Goal: Use online tool/utility: Use online tool/utility

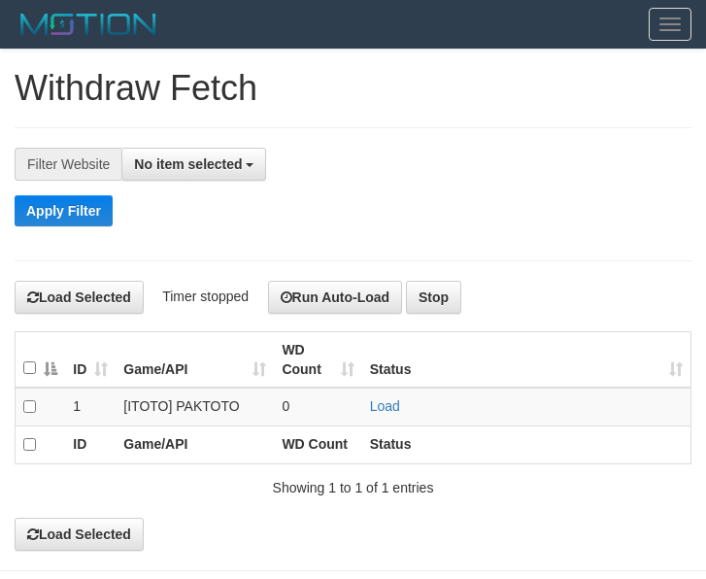
select select
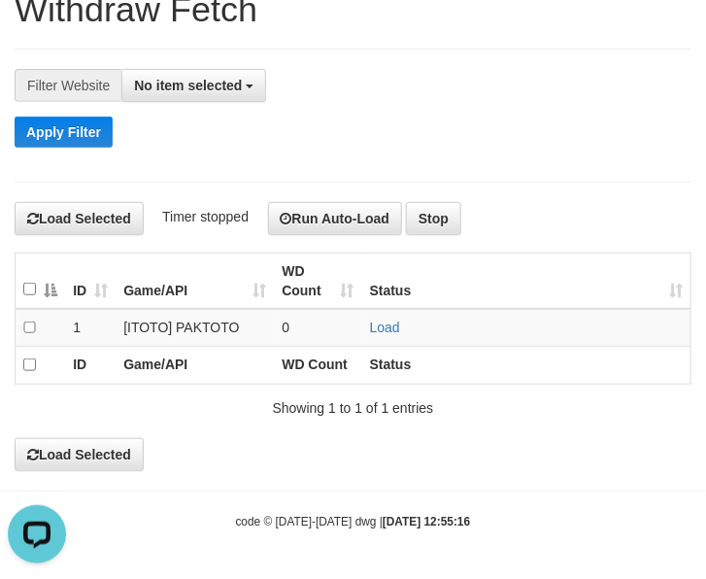
click at [559, 142] on div "Apply Filter" at bounding box center [353, 132] width 677 height 31
click at [579, 61] on div "**********" at bounding box center [353, 116] width 677 height 134
click at [653, 94] on div "No item selected SELECT ALL SELECT GAME [ITOTO] PAKTOTO" at bounding box center [406, 85] width 570 height 33
click at [371, 326] on link "Load" at bounding box center [385, 328] width 30 height 16
click at [386, 314] on td "Load No Withdraw request" at bounding box center [526, 328] width 329 height 38
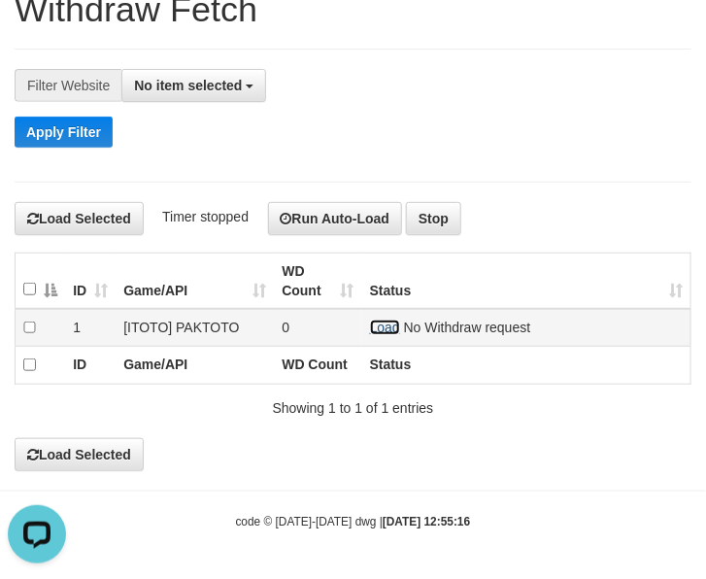
click at [381, 320] on link "Load" at bounding box center [385, 328] width 30 height 16
click at [375, 328] on link "Load" at bounding box center [385, 328] width 30 height 16
click at [380, 323] on link "Load" at bounding box center [385, 328] width 30 height 16
click at [379, 323] on link "Load" at bounding box center [385, 328] width 30 height 16
click at [392, 324] on link "Load" at bounding box center [385, 328] width 30 height 16
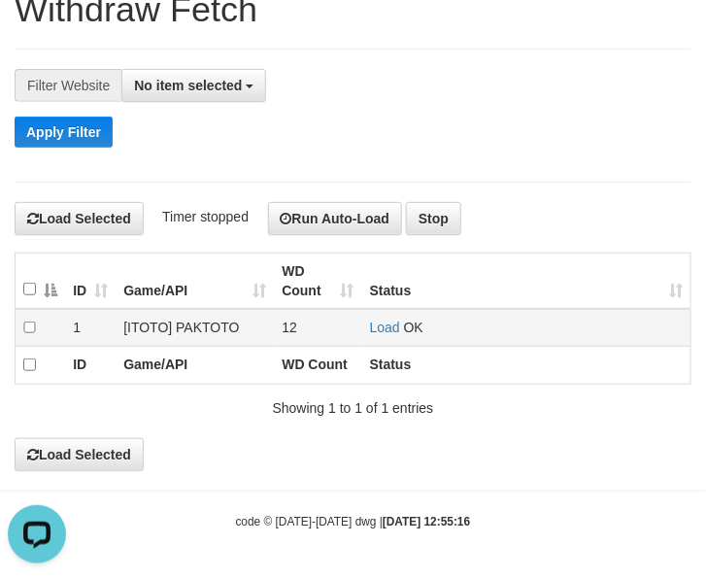
click at [403, 327] on td "Load OK" at bounding box center [526, 328] width 329 height 38
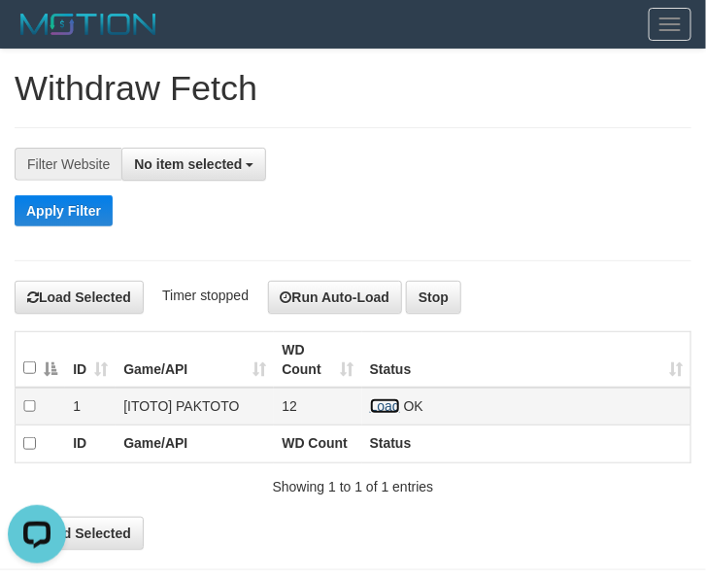
click at [379, 413] on link "Load" at bounding box center [385, 406] width 30 height 16
click at [375, 396] on td "Load OK" at bounding box center [526, 407] width 329 height 38
click at [376, 403] on link "Load" at bounding box center [385, 406] width 30 height 16
click at [394, 400] on link "Load" at bounding box center [385, 406] width 30 height 16
click at [375, 401] on link "Load" at bounding box center [385, 406] width 30 height 16
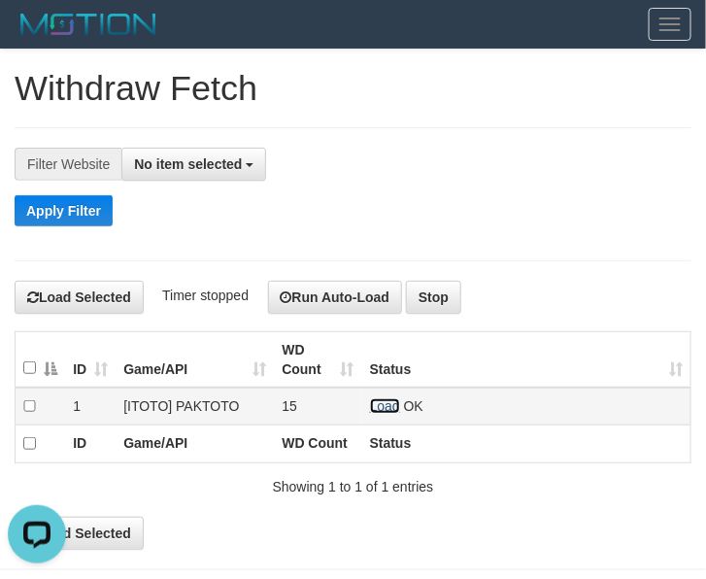
click at [381, 413] on link "Load" at bounding box center [385, 406] width 30 height 16
click at [380, 410] on link "Load" at bounding box center [385, 406] width 30 height 16
click at [387, 409] on link "Load" at bounding box center [385, 406] width 30 height 16
click at [394, 408] on link "Load" at bounding box center [385, 406] width 30 height 16
click at [382, 406] on link "Load" at bounding box center [385, 406] width 30 height 16
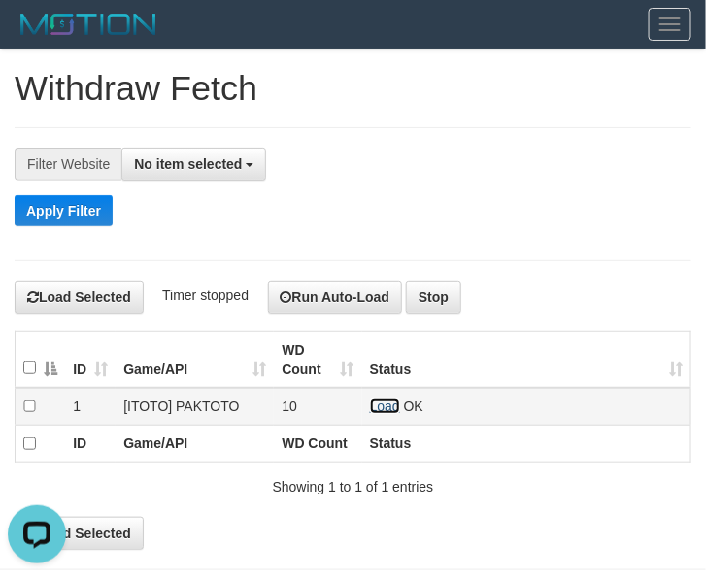
click at [386, 406] on link "Load" at bounding box center [385, 406] width 30 height 16
click at [370, 411] on link "Load" at bounding box center [385, 406] width 30 height 16
click at [394, 400] on link "Load" at bounding box center [385, 406] width 30 height 16
click at [374, 410] on link "Load" at bounding box center [385, 406] width 30 height 16
click at [392, 409] on link "Load" at bounding box center [385, 406] width 30 height 16
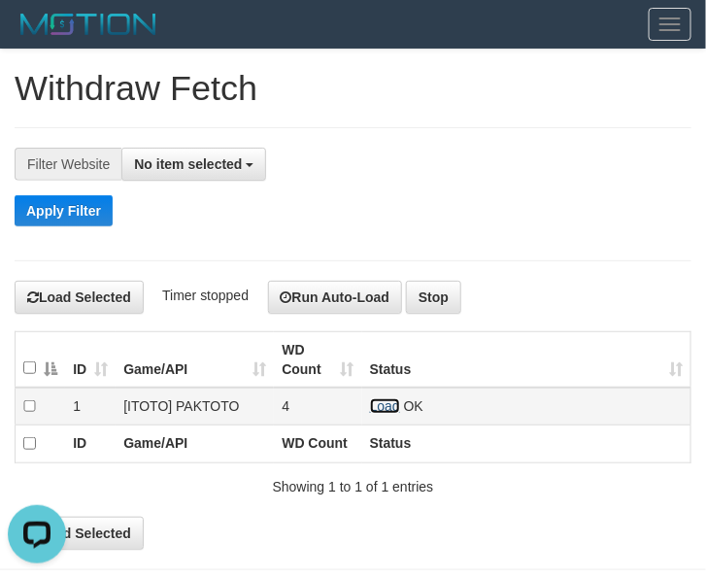
click at [385, 411] on link "Load" at bounding box center [385, 406] width 30 height 16
click at [394, 404] on link "Load" at bounding box center [385, 406] width 30 height 16
click at [377, 410] on link "Load" at bounding box center [385, 406] width 30 height 16
click at [387, 411] on link "Load" at bounding box center [385, 406] width 30 height 16
click at [392, 411] on link "Load" at bounding box center [385, 406] width 30 height 16
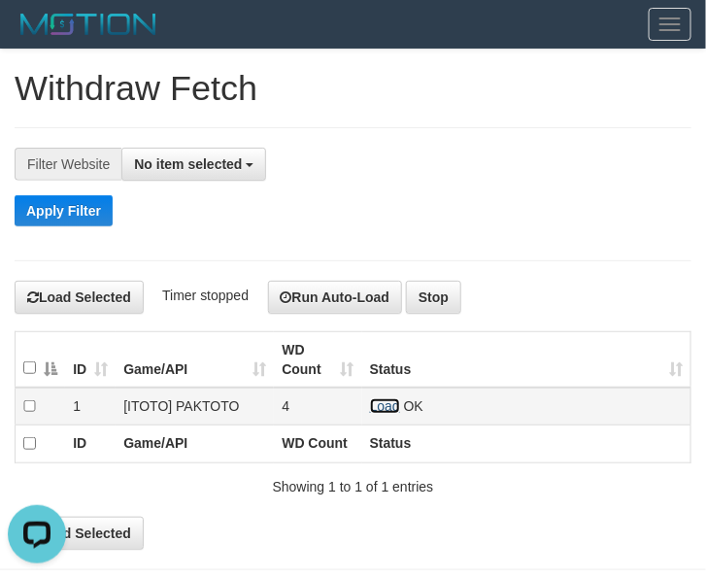
click at [377, 408] on link "Load" at bounding box center [385, 406] width 30 height 16
click at [390, 401] on link "Load" at bounding box center [385, 406] width 30 height 16
click at [382, 405] on link "Load" at bounding box center [385, 406] width 30 height 16
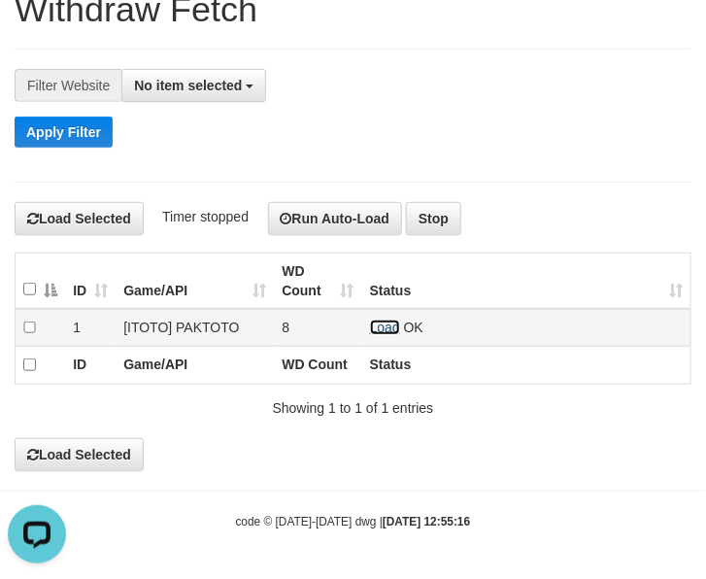
click at [394, 326] on link "Load" at bounding box center [385, 328] width 30 height 16
click at [392, 327] on link "Load" at bounding box center [385, 328] width 30 height 16
click at [380, 326] on link "Load" at bounding box center [385, 328] width 30 height 16
click at [374, 320] on link "Load" at bounding box center [385, 328] width 30 height 16
click at [389, 327] on link "Load" at bounding box center [385, 328] width 30 height 16
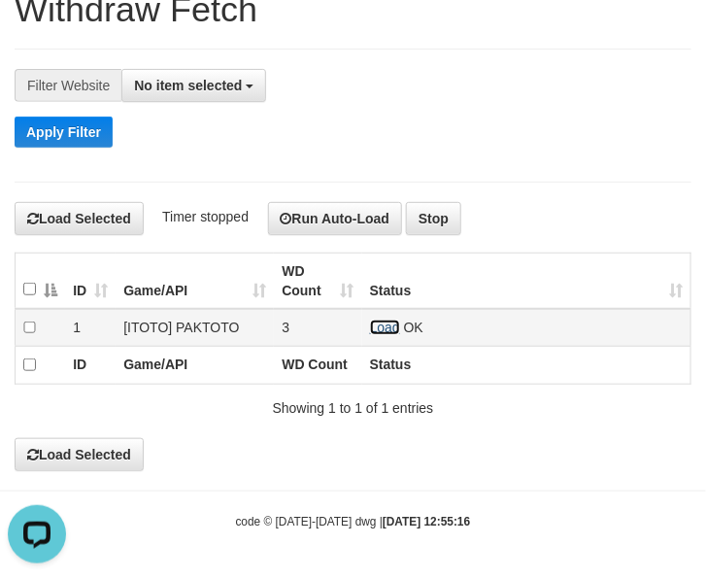
click at [386, 322] on link "Load" at bounding box center [385, 328] width 30 height 16
click at [370, 328] on link "Load" at bounding box center [385, 328] width 30 height 16
click at [398, 332] on td "Load OK" at bounding box center [526, 328] width 329 height 38
click at [389, 323] on link "Load" at bounding box center [385, 328] width 30 height 16
click at [394, 324] on link "Load" at bounding box center [385, 328] width 30 height 16
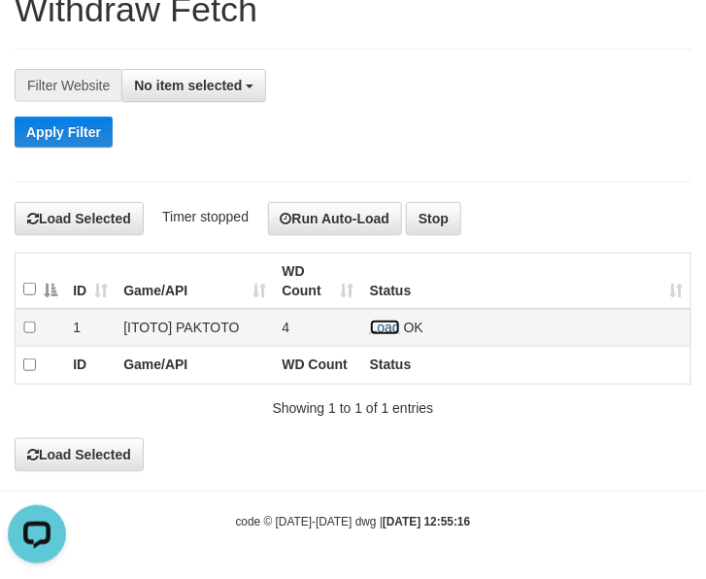
click at [387, 323] on link "Load" at bounding box center [385, 328] width 30 height 16
click at [379, 328] on link "Load" at bounding box center [385, 328] width 30 height 16
click at [391, 323] on link "Load" at bounding box center [385, 328] width 30 height 16
click at [392, 330] on link "Load" at bounding box center [385, 328] width 30 height 16
click at [398, 330] on link "Load" at bounding box center [385, 328] width 30 height 16
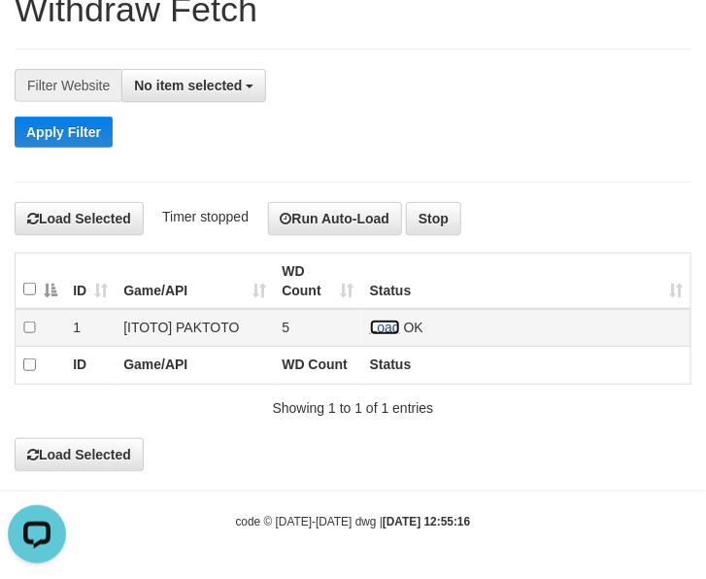
click at [377, 322] on link "Load" at bounding box center [385, 328] width 30 height 16
click at [394, 322] on link "Load" at bounding box center [385, 328] width 30 height 16
click at [625, 19] on h1 "Withdraw Fetch" at bounding box center [353, 9] width 677 height 39
click at [381, 320] on link "Load" at bounding box center [385, 328] width 30 height 16
click at [394, 328] on link "Load" at bounding box center [385, 328] width 30 height 16
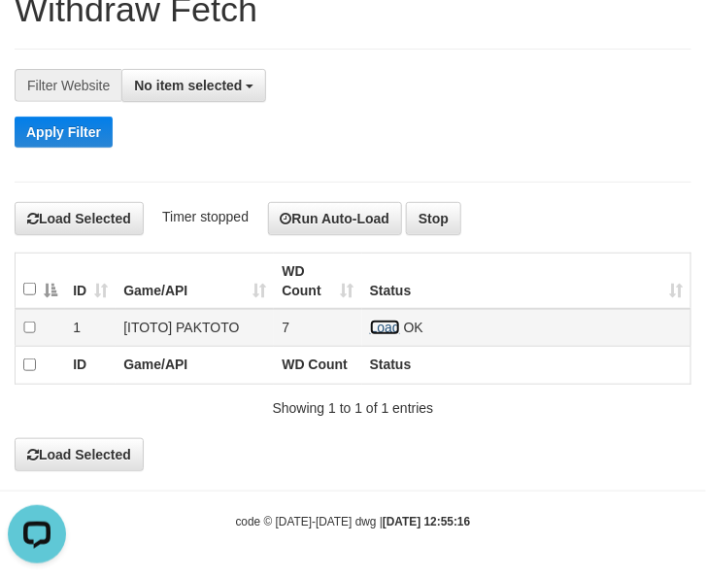
click at [372, 320] on link "Load" at bounding box center [385, 328] width 30 height 16
click at [386, 322] on link "Load" at bounding box center [385, 328] width 30 height 16
click at [387, 326] on link "Load" at bounding box center [385, 328] width 30 height 16
click at [372, 327] on link "Load" at bounding box center [385, 328] width 30 height 16
click at [387, 324] on link "Load" at bounding box center [385, 328] width 30 height 16
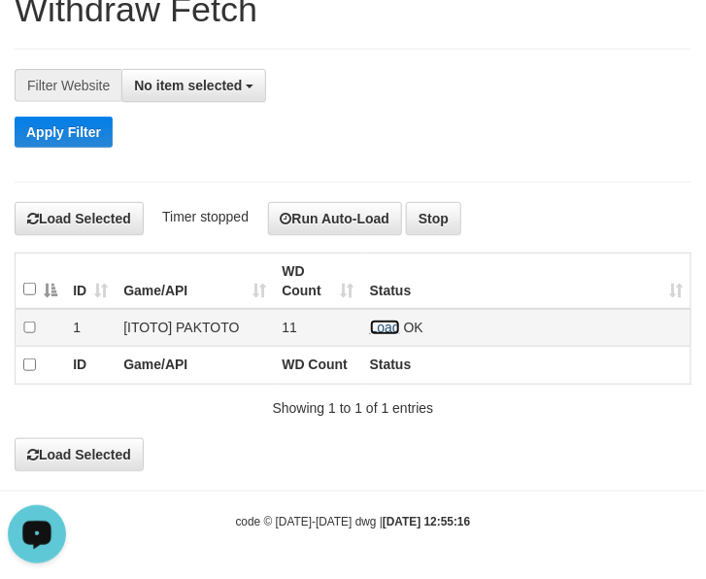
click at [384, 328] on link "Load" at bounding box center [385, 328] width 30 height 16
click at [385, 320] on link "Load" at bounding box center [385, 328] width 30 height 16
click at [384, 316] on td "Load OK" at bounding box center [526, 328] width 329 height 38
click at [379, 326] on link "Load" at bounding box center [385, 328] width 30 height 16
click at [370, 323] on link "Load" at bounding box center [385, 328] width 30 height 16
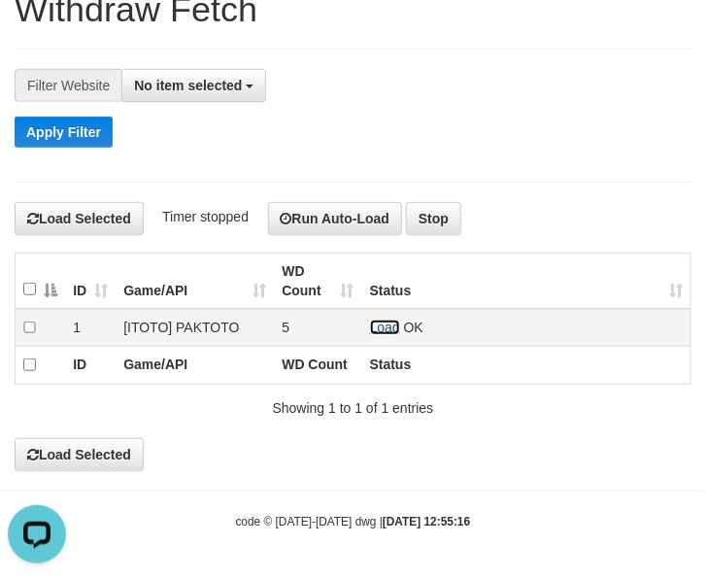
click at [386, 324] on link "Load" at bounding box center [385, 328] width 30 height 16
click at [384, 326] on link "Load" at bounding box center [385, 328] width 30 height 16
click at [384, 328] on link "Load" at bounding box center [385, 328] width 30 height 16
click at [377, 317] on td "Load OK" at bounding box center [526, 328] width 329 height 38
click at [380, 320] on link "Load" at bounding box center [385, 328] width 30 height 16
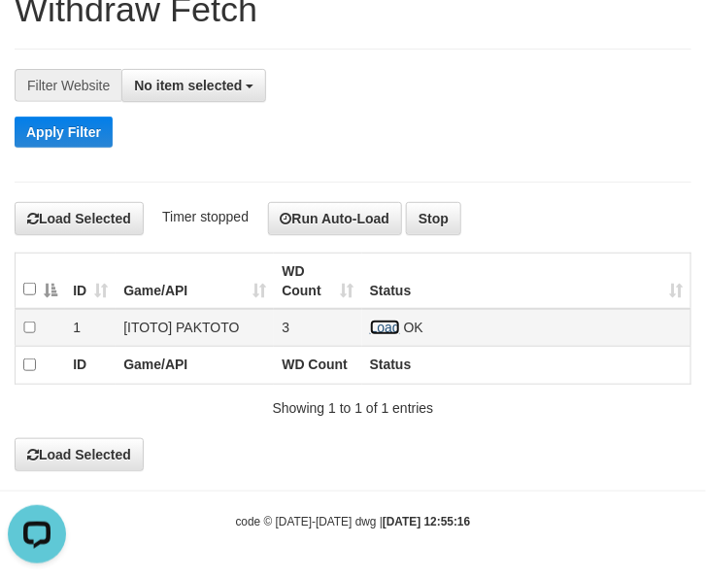
click at [372, 326] on link "Load" at bounding box center [385, 328] width 30 height 16
click at [385, 330] on link "Load" at bounding box center [385, 328] width 30 height 16
click at [381, 324] on link "Load" at bounding box center [385, 328] width 30 height 16
click at [394, 331] on link "Load" at bounding box center [385, 328] width 30 height 16
click at [390, 327] on link "Load" at bounding box center [385, 328] width 30 height 16
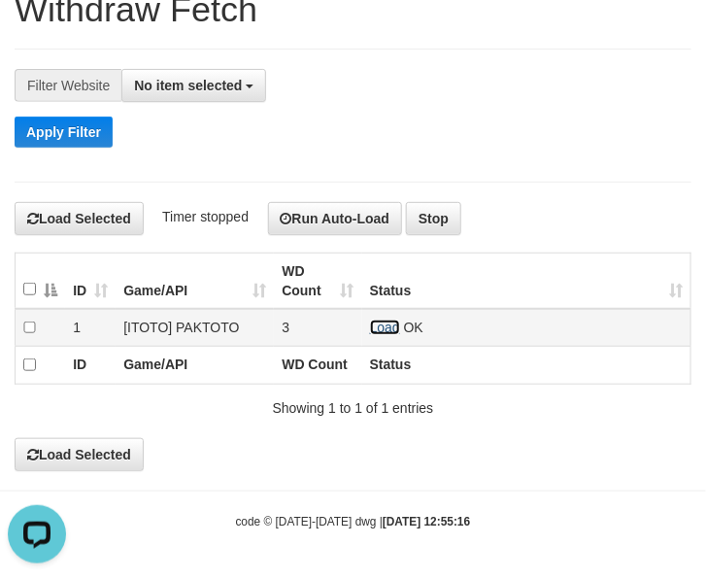
click at [374, 326] on link "Load" at bounding box center [385, 328] width 30 height 16
click at [377, 316] on td "Load OK" at bounding box center [526, 328] width 329 height 38
click at [392, 324] on link "Load" at bounding box center [385, 328] width 30 height 16
click at [385, 326] on link "Load" at bounding box center [385, 328] width 30 height 16
click at [387, 324] on link "Load" at bounding box center [385, 328] width 30 height 16
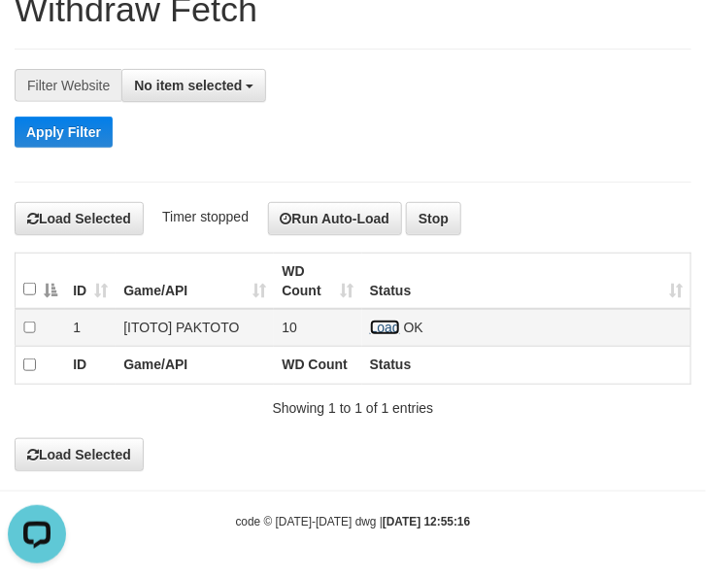
click at [391, 322] on link "Load" at bounding box center [385, 328] width 30 height 16
click at [394, 322] on link "Load" at bounding box center [385, 328] width 30 height 16
click at [390, 321] on link "Load" at bounding box center [385, 328] width 30 height 16
click at [376, 326] on link "Load" at bounding box center [385, 328] width 30 height 16
click at [379, 324] on link "Load" at bounding box center [385, 328] width 30 height 16
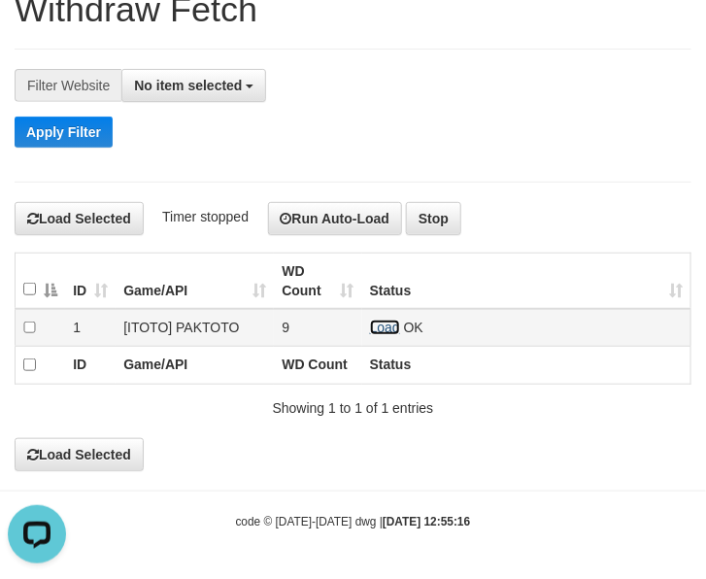
click at [394, 326] on link "Load" at bounding box center [385, 328] width 30 height 16
click at [390, 321] on link "Load" at bounding box center [385, 328] width 30 height 16
click at [387, 326] on link "Load" at bounding box center [385, 328] width 30 height 16
click at [389, 324] on link "Load" at bounding box center [385, 328] width 30 height 16
click at [380, 326] on link "Load" at bounding box center [385, 328] width 30 height 16
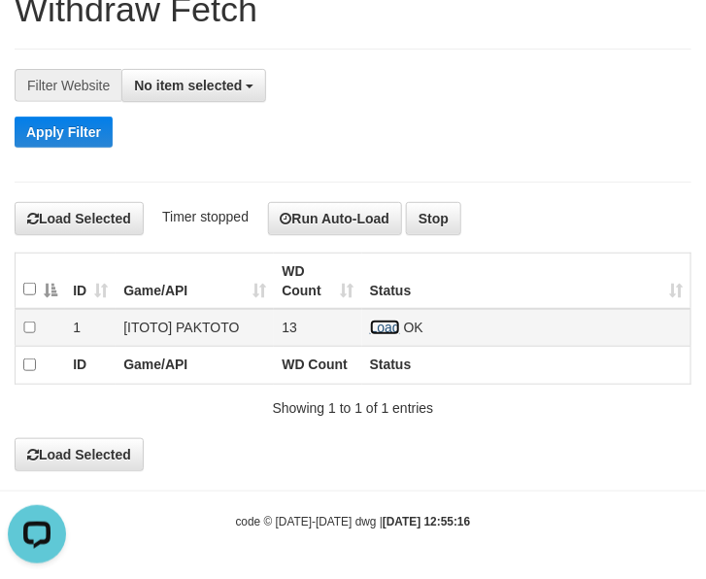
click at [379, 326] on link "Load" at bounding box center [385, 328] width 30 height 16
click at [387, 321] on link "Load" at bounding box center [385, 328] width 30 height 16
click at [390, 324] on link "Load" at bounding box center [385, 328] width 30 height 16
click at [381, 330] on link "Load" at bounding box center [385, 328] width 30 height 16
click at [381, 320] on link "Load" at bounding box center [385, 328] width 30 height 16
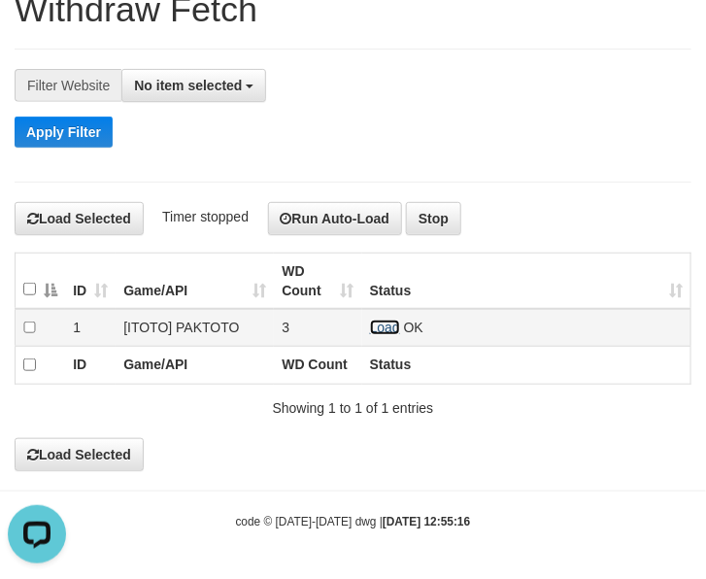
click at [391, 320] on link "Load" at bounding box center [385, 328] width 30 height 16
click at [396, 331] on link "Load" at bounding box center [385, 328] width 30 height 16
click at [386, 323] on link "Load" at bounding box center [385, 328] width 30 height 16
click at [386, 327] on link "Load" at bounding box center [385, 328] width 30 height 16
click at [396, 322] on link "Load" at bounding box center [385, 328] width 30 height 16
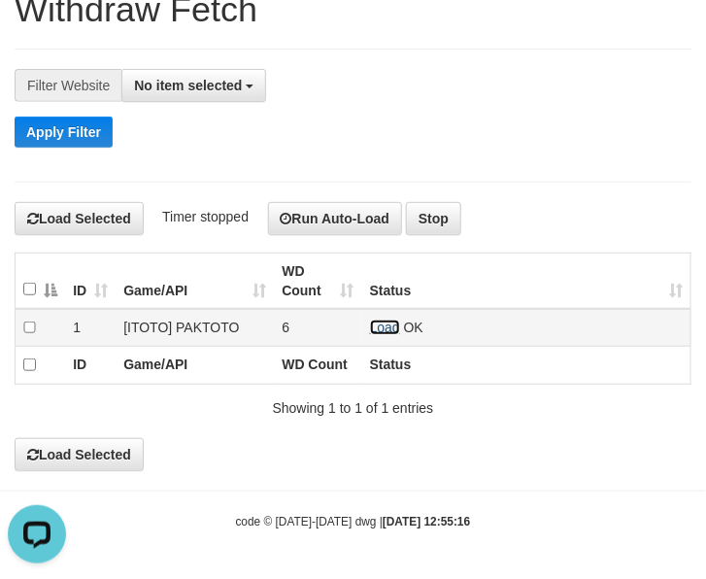
click at [377, 326] on link "Load" at bounding box center [385, 328] width 30 height 16
click at [400, 326] on td "Load OK" at bounding box center [526, 328] width 329 height 38
click at [391, 326] on link "Load" at bounding box center [385, 328] width 30 height 16
click at [381, 323] on link "Load" at bounding box center [385, 328] width 30 height 16
click at [394, 323] on link "Load" at bounding box center [385, 328] width 30 height 16
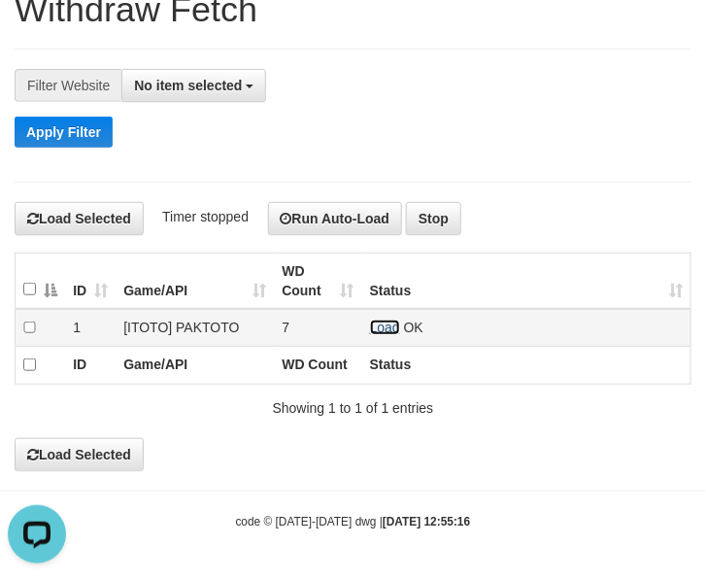
click at [380, 323] on link "Load" at bounding box center [385, 328] width 30 height 16
click at [387, 326] on link "Load" at bounding box center [385, 328] width 30 height 16
click at [389, 316] on td "Load OK" at bounding box center [526, 328] width 329 height 38
click at [380, 328] on link "Load" at bounding box center [385, 328] width 30 height 16
click at [389, 331] on link "Load" at bounding box center [385, 328] width 30 height 16
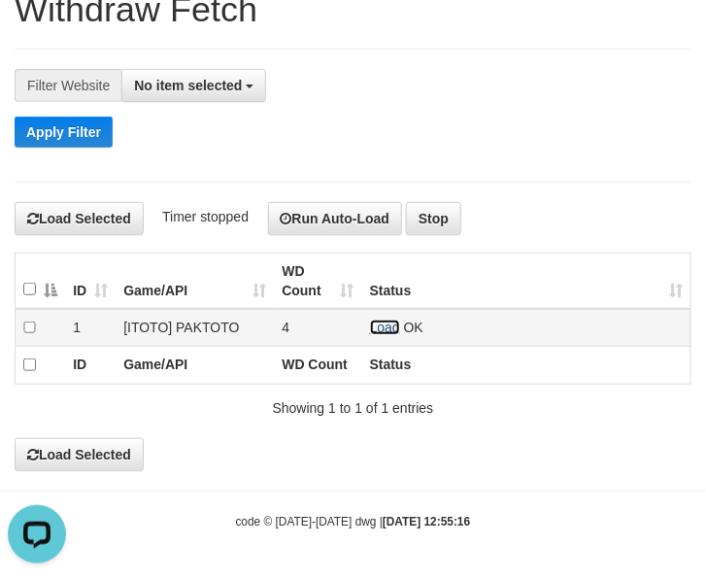
click at [382, 320] on link "Load" at bounding box center [385, 328] width 30 height 16
click at [386, 326] on link "Load" at bounding box center [385, 328] width 30 height 16
click at [371, 324] on link "Load" at bounding box center [385, 328] width 30 height 16
click at [386, 322] on link "Load" at bounding box center [385, 328] width 30 height 16
click at [377, 328] on link "Load" at bounding box center [385, 328] width 30 height 16
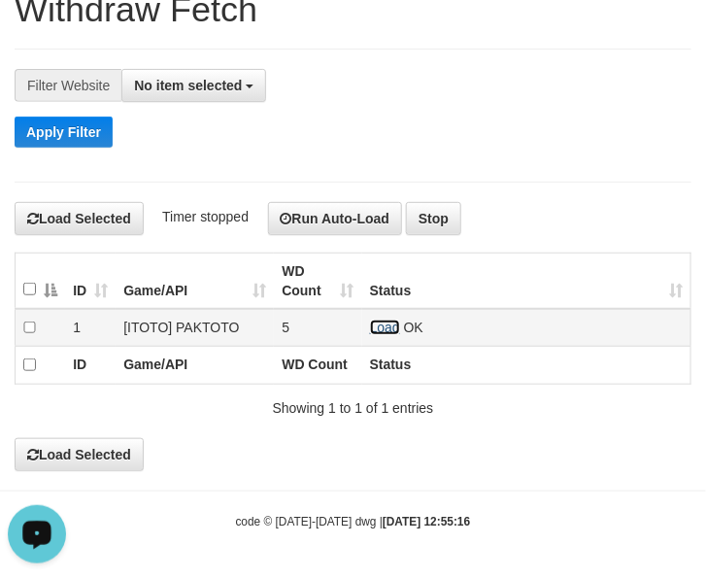
click at [372, 328] on link "Load" at bounding box center [385, 328] width 30 height 16
click at [377, 322] on link "Load" at bounding box center [385, 328] width 30 height 16
click at [385, 326] on link "Load" at bounding box center [385, 328] width 30 height 16
click at [377, 328] on link "Load" at bounding box center [385, 328] width 30 height 16
click at [398, 324] on link "Load" at bounding box center [385, 328] width 30 height 16
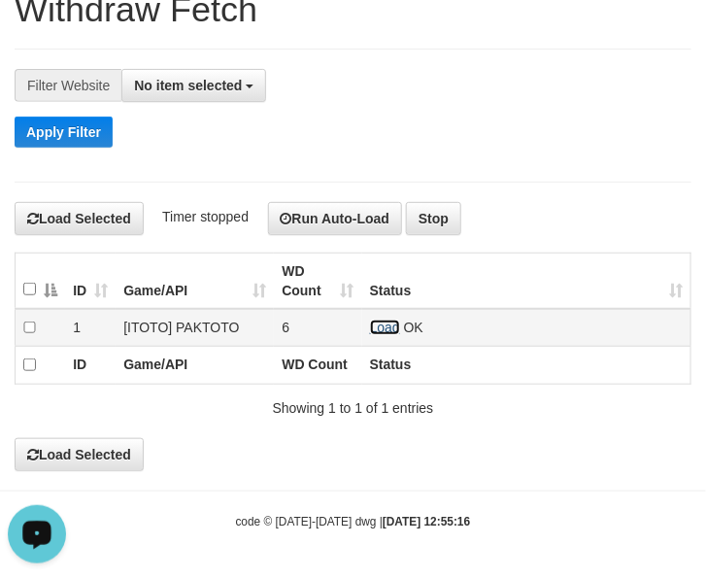
click at [392, 326] on link "Load" at bounding box center [385, 328] width 30 height 16
click at [391, 323] on link "Load" at bounding box center [385, 328] width 30 height 16
click at [377, 326] on link "Load" at bounding box center [385, 328] width 30 height 16
click at [376, 324] on link "Load" at bounding box center [385, 328] width 30 height 16
click at [387, 323] on link "Load" at bounding box center [385, 328] width 30 height 16
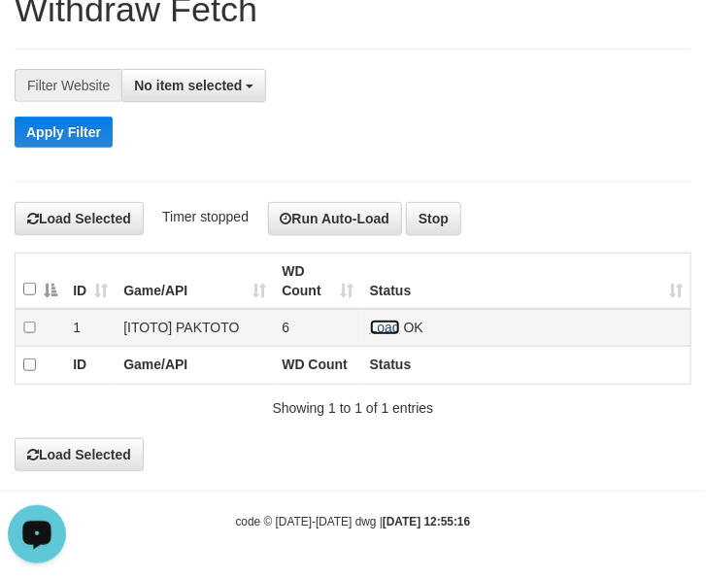
click at [390, 321] on link "Load" at bounding box center [385, 328] width 30 height 16
click at [398, 321] on link "Load" at bounding box center [385, 328] width 30 height 16
click at [367, 323] on td "Load OK" at bounding box center [526, 328] width 329 height 38
click at [367, 326] on td "Load OK" at bounding box center [526, 328] width 329 height 38
click at [389, 326] on link "Load" at bounding box center [385, 328] width 30 height 16
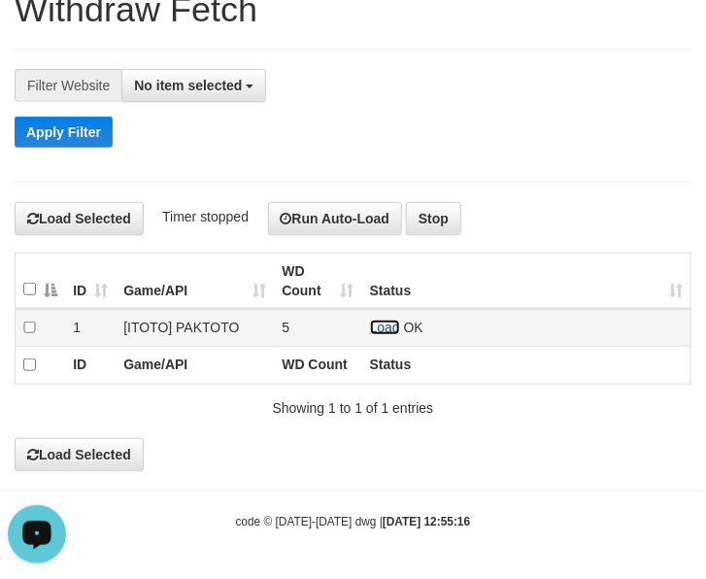
click at [381, 323] on link "Load" at bounding box center [385, 328] width 30 height 16
click at [394, 323] on link "Load" at bounding box center [385, 328] width 30 height 16
click at [387, 317] on td "Load OK" at bounding box center [526, 328] width 329 height 38
click at [381, 326] on link "Load" at bounding box center [385, 328] width 30 height 16
click at [385, 333] on td "Load OK" at bounding box center [526, 328] width 329 height 38
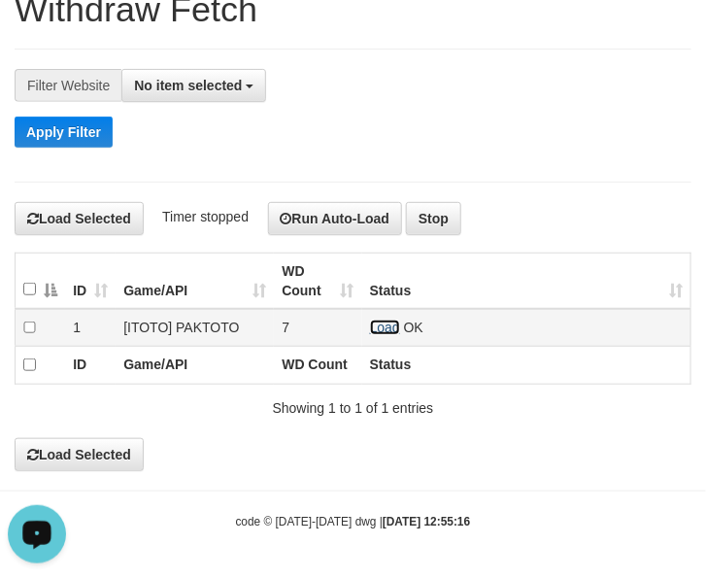
drag, startPoint x: 382, startPoint y: 324, endPoint x: 61, endPoint y: 326, distance: 320.7
click at [380, 323] on link "Load" at bounding box center [385, 328] width 30 height 16
click at [380, 327] on link "Load" at bounding box center [385, 328] width 30 height 16
click at [390, 324] on link "Load" at bounding box center [385, 328] width 30 height 16
click at [377, 327] on link "Load" at bounding box center [385, 328] width 30 height 16
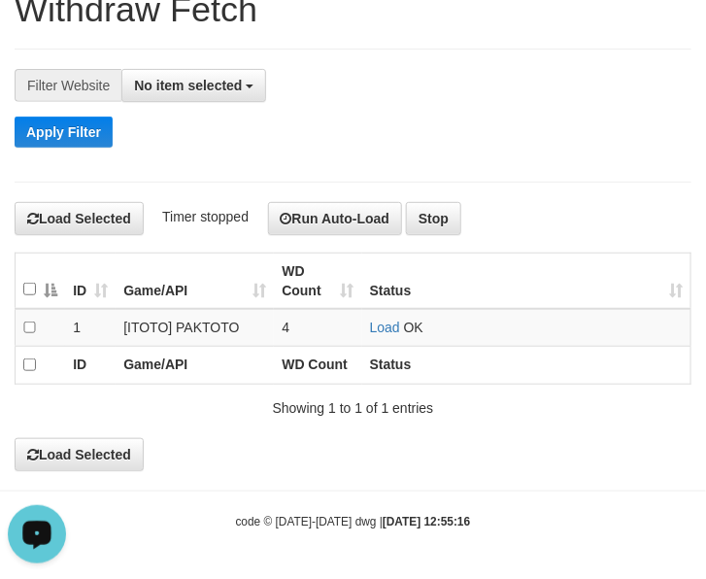
click at [126, 42] on div "**********" at bounding box center [353, 221] width 706 height 500
click at [376, 326] on link "Load" at bounding box center [385, 328] width 30 height 16
click at [395, 323] on link "Load" at bounding box center [385, 328] width 30 height 16
click at [374, 324] on link "Load" at bounding box center [385, 328] width 30 height 16
click at [380, 326] on link "Load" at bounding box center [385, 328] width 30 height 16
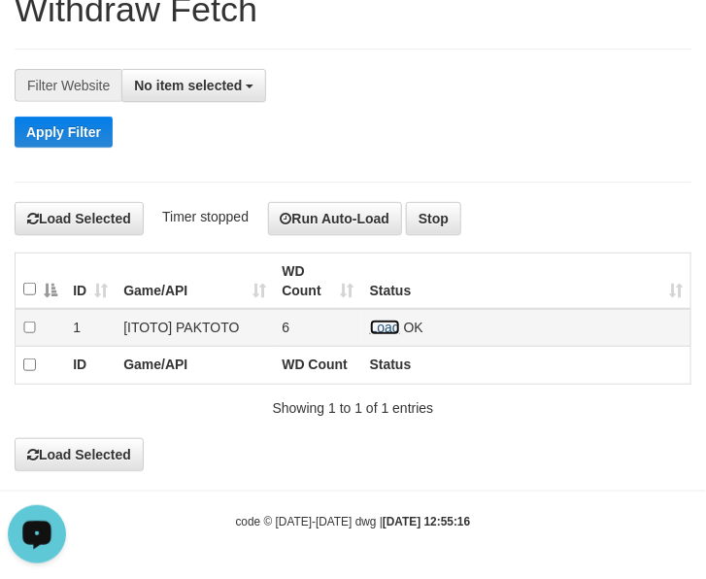
click at [386, 328] on link "Load" at bounding box center [385, 328] width 30 height 16
click at [390, 324] on link "Load" at bounding box center [385, 328] width 30 height 16
click at [379, 322] on link "Load" at bounding box center [385, 328] width 30 height 16
click at [387, 327] on link "Load" at bounding box center [385, 328] width 30 height 16
click at [390, 322] on link "Load" at bounding box center [385, 328] width 30 height 16
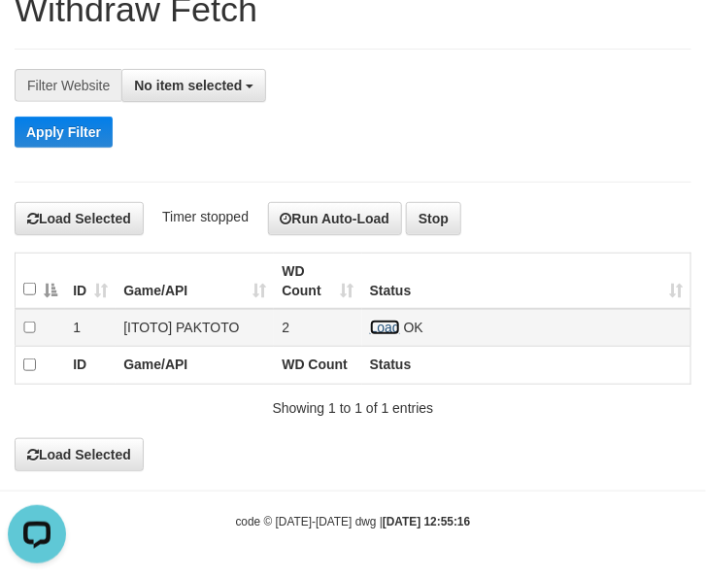
click at [375, 326] on link "Load" at bounding box center [385, 328] width 30 height 16
click at [389, 322] on link "Load" at bounding box center [385, 328] width 30 height 16
click at [389, 326] on link "Load" at bounding box center [385, 328] width 30 height 16
click at [382, 322] on link "Load" at bounding box center [385, 328] width 30 height 16
click at [374, 322] on link "Load" at bounding box center [385, 328] width 30 height 16
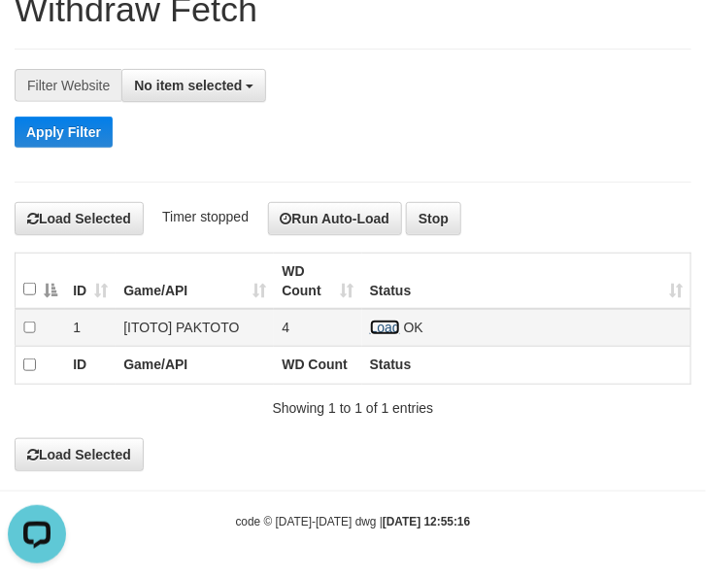
click at [387, 327] on link "Load" at bounding box center [385, 328] width 30 height 16
click at [381, 320] on link "Load" at bounding box center [385, 328] width 30 height 16
click at [376, 328] on link "Load" at bounding box center [385, 328] width 30 height 16
click at [380, 326] on link "Load" at bounding box center [385, 328] width 30 height 16
click at [385, 321] on link "Load" at bounding box center [385, 328] width 30 height 16
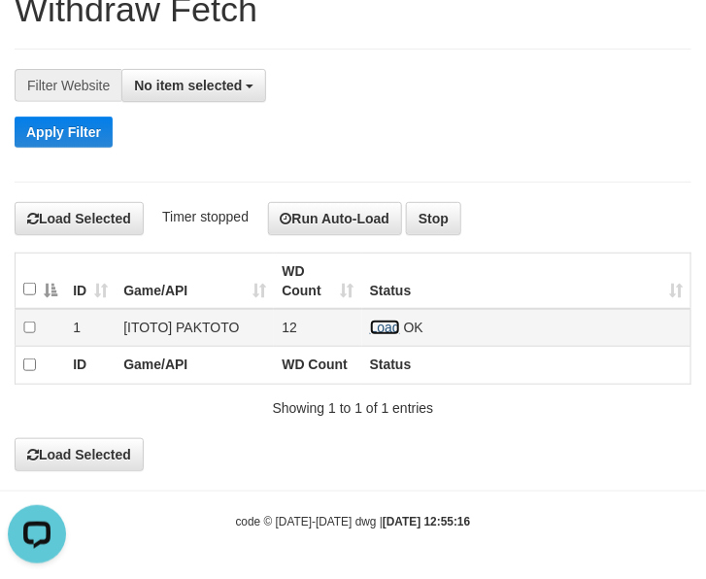
click at [389, 322] on link "Load" at bounding box center [385, 328] width 30 height 16
click at [379, 326] on link "Load" at bounding box center [385, 328] width 30 height 16
click at [372, 326] on link "Load" at bounding box center [385, 328] width 30 height 16
click at [398, 326] on link "Load" at bounding box center [385, 328] width 30 height 16
click at [384, 323] on link "Load" at bounding box center [385, 328] width 30 height 16
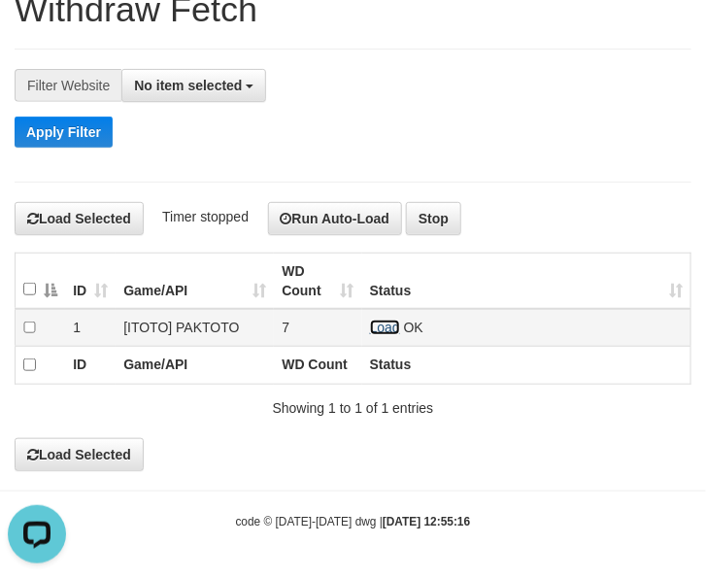
click at [370, 326] on link "Load" at bounding box center [385, 328] width 30 height 16
click at [376, 327] on link "Load" at bounding box center [385, 328] width 30 height 16
click at [394, 324] on link "Load" at bounding box center [385, 328] width 30 height 16
click at [394, 328] on link "Load" at bounding box center [385, 328] width 30 height 16
click at [381, 326] on link "Load" at bounding box center [385, 328] width 30 height 16
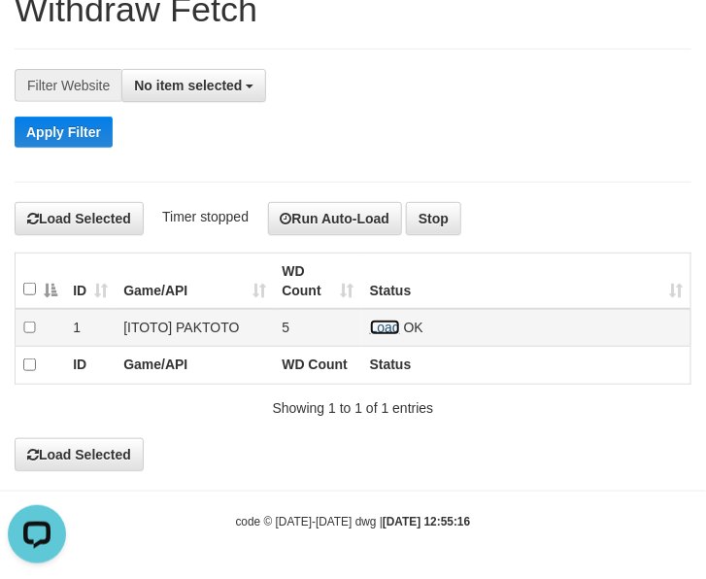
click at [381, 323] on link "Load" at bounding box center [385, 328] width 30 height 16
click at [384, 324] on link "Load" at bounding box center [385, 328] width 30 height 16
click at [385, 321] on link "Load" at bounding box center [385, 328] width 30 height 16
click at [366, 321] on td "Load OK" at bounding box center [526, 328] width 329 height 38
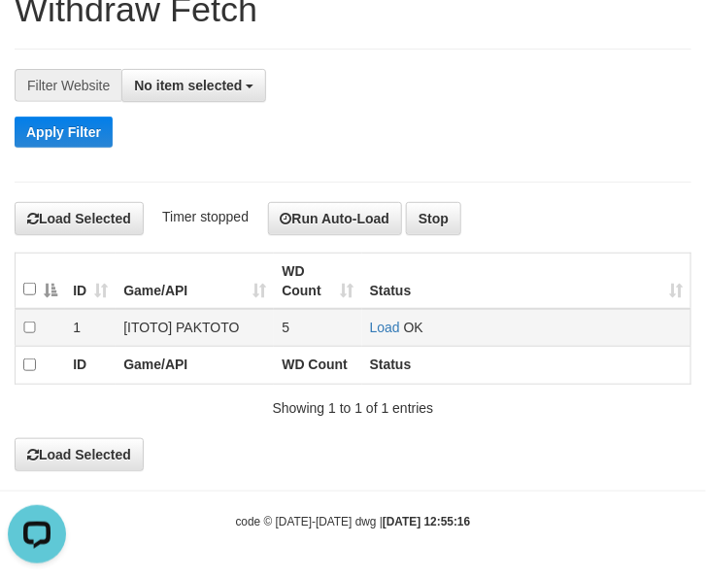
click at [380, 316] on td "Load OK" at bounding box center [526, 328] width 329 height 38
click at [384, 323] on link "Load" at bounding box center [385, 328] width 30 height 16
click at [392, 326] on link "Load" at bounding box center [385, 328] width 30 height 16
click at [386, 324] on link "Load" at bounding box center [385, 328] width 30 height 16
click at [362, 324] on td "Load OK" at bounding box center [526, 328] width 329 height 38
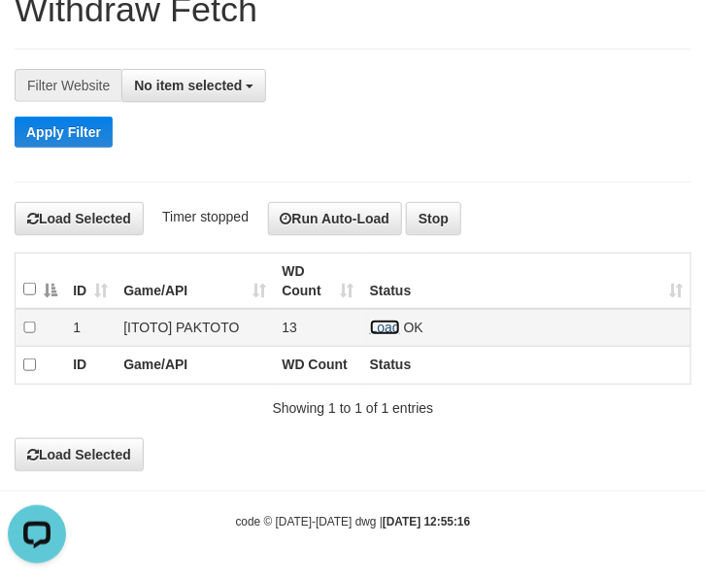
click at [374, 327] on link "Load" at bounding box center [385, 328] width 30 height 16
click at [372, 324] on link "Load" at bounding box center [385, 328] width 30 height 16
click at [391, 324] on link "Load" at bounding box center [385, 328] width 30 height 16
click at [394, 324] on link "Load" at bounding box center [385, 328] width 30 height 16
click at [387, 323] on link "Load" at bounding box center [385, 328] width 30 height 16
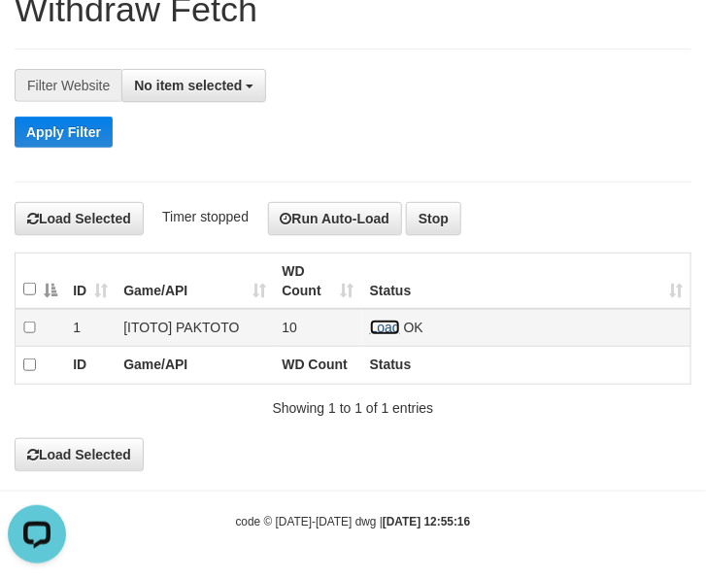
click at [379, 324] on link "Load" at bounding box center [385, 328] width 30 height 16
click at [389, 330] on link "Load" at bounding box center [385, 328] width 30 height 16
click at [382, 320] on link "Load" at bounding box center [385, 328] width 30 height 16
click at [386, 324] on link "Load" at bounding box center [385, 328] width 30 height 16
click at [389, 327] on link "Load" at bounding box center [385, 328] width 30 height 16
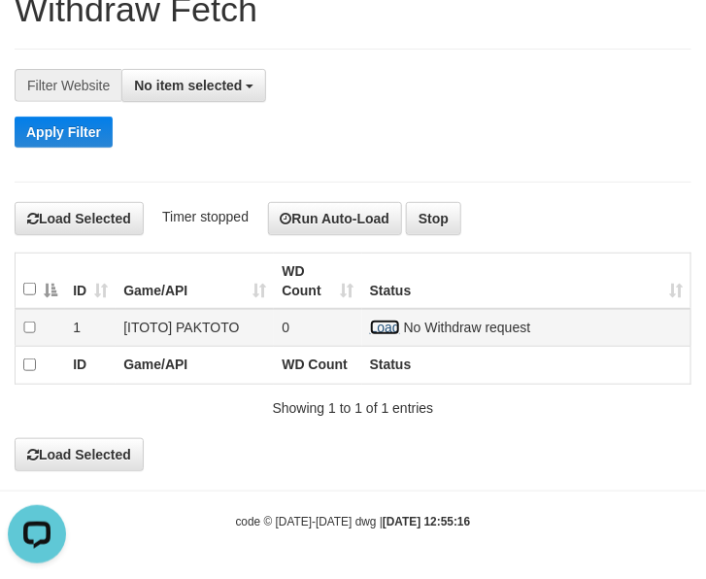
click at [380, 324] on link "Load" at bounding box center [385, 328] width 30 height 16
click at [396, 328] on link "Load" at bounding box center [385, 328] width 30 height 16
click at [386, 327] on link "Load" at bounding box center [385, 328] width 30 height 16
click at [381, 326] on link "Load" at bounding box center [385, 328] width 30 height 16
click at [396, 326] on link "Load" at bounding box center [385, 328] width 30 height 16
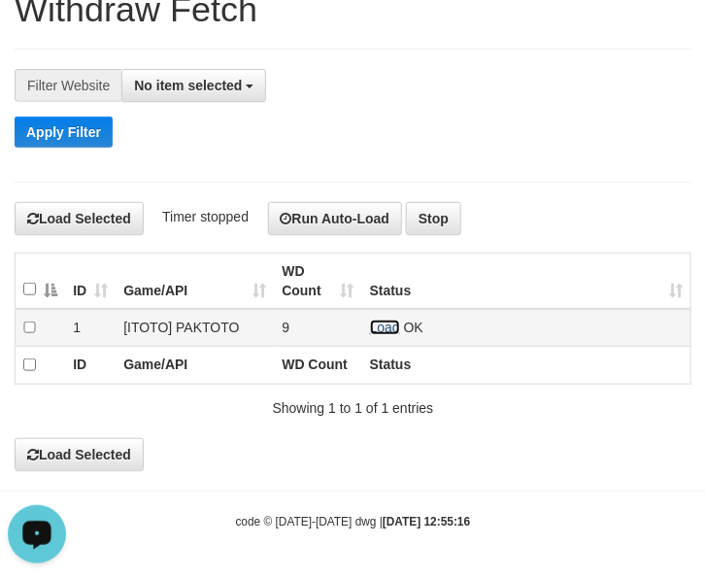
click at [385, 328] on link "Load" at bounding box center [385, 328] width 30 height 16
click at [389, 326] on link "Load" at bounding box center [385, 328] width 30 height 16
click at [371, 323] on link "Load" at bounding box center [385, 328] width 30 height 16
click at [394, 324] on link "Load" at bounding box center [385, 328] width 30 height 16
click at [385, 317] on td "Load OK" at bounding box center [526, 328] width 329 height 38
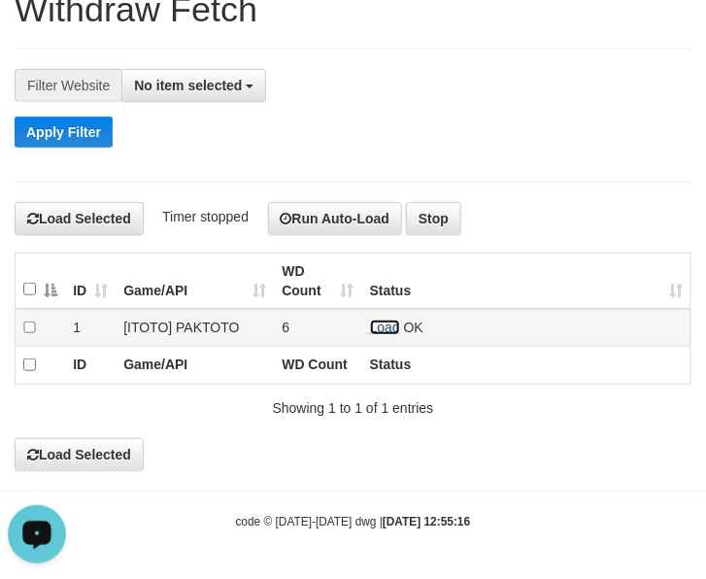
click at [376, 320] on link "Load" at bounding box center [385, 328] width 30 height 16
click at [372, 324] on link "Load" at bounding box center [385, 328] width 30 height 16
click at [377, 326] on link "Load" at bounding box center [385, 328] width 30 height 16
click at [382, 316] on td "Load OK" at bounding box center [526, 328] width 329 height 38
click at [380, 326] on link "Load" at bounding box center [385, 328] width 30 height 16
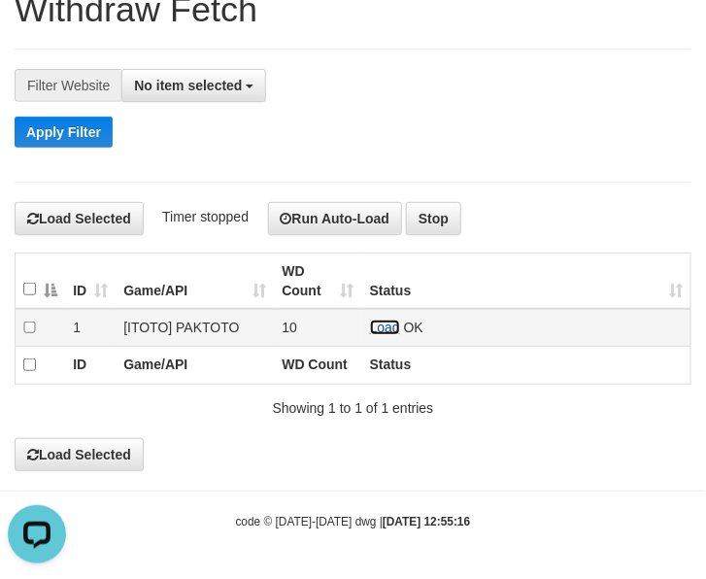
click at [385, 328] on link "Load" at bounding box center [385, 328] width 30 height 16
click at [384, 320] on link "Load" at bounding box center [385, 328] width 30 height 16
click at [374, 323] on link "Load" at bounding box center [385, 328] width 30 height 16
click at [377, 327] on link "Load" at bounding box center [385, 328] width 30 height 16
click at [374, 323] on link "Load" at bounding box center [385, 328] width 30 height 16
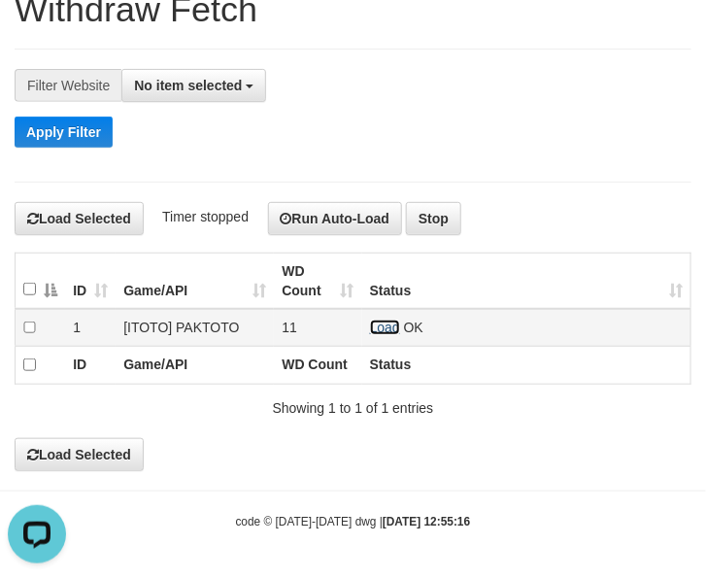
click at [399, 326] on link "Load" at bounding box center [385, 328] width 30 height 16
click at [380, 322] on link "Load" at bounding box center [385, 328] width 30 height 16
click at [380, 324] on link "Load" at bounding box center [385, 328] width 30 height 16
click at [375, 311] on td "Load OK" at bounding box center [526, 328] width 329 height 38
click at [375, 326] on link "Load" at bounding box center [385, 328] width 30 height 16
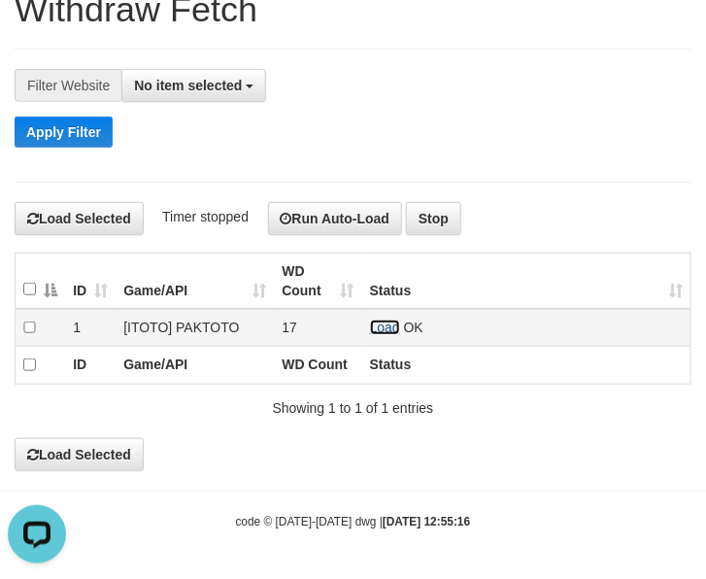
click at [375, 326] on link "Load" at bounding box center [385, 328] width 30 height 16
click at [386, 326] on link "Load" at bounding box center [385, 328] width 30 height 16
click at [395, 331] on link "Load" at bounding box center [385, 328] width 30 height 16
drag, startPoint x: 377, startPoint y: 327, endPoint x: 340, endPoint y: 332, distance: 37.2
click at [377, 327] on link "Load" at bounding box center [385, 328] width 30 height 16
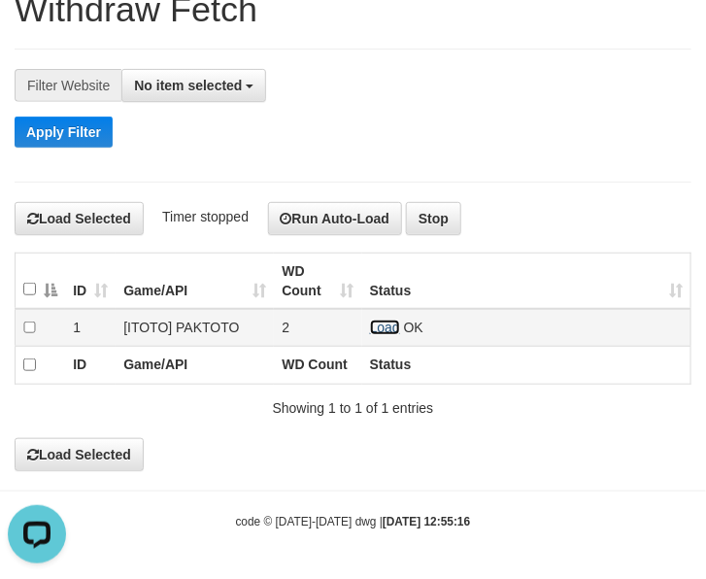
click at [386, 326] on link "Load" at bounding box center [385, 328] width 30 height 16
click at [395, 328] on link "Load" at bounding box center [385, 328] width 30 height 16
click at [372, 323] on link "Load" at bounding box center [385, 328] width 30 height 16
click at [372, 324] on link "Load" at bounding box center [385, 328] width 30 height 16
click at [387, 323] on link "Load" at bounding box center [385, 328] width 30 height 16
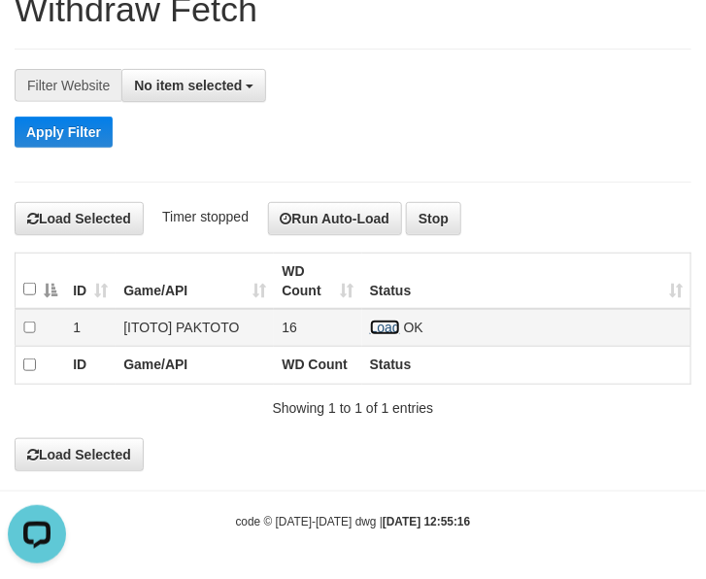
click at [380, 323] on link "Load" at bounding box center [385, 328] width 30 height 16
click at [380, 328] on link "Load" at bounding box center [385, 328] width 30 height 16
click at [390, 326] on link "Load" at bounding box center [385, 328] width 30 height 16
click at [382, 324] on link "Load" at bounding box center [385, 328] width 30 height 16
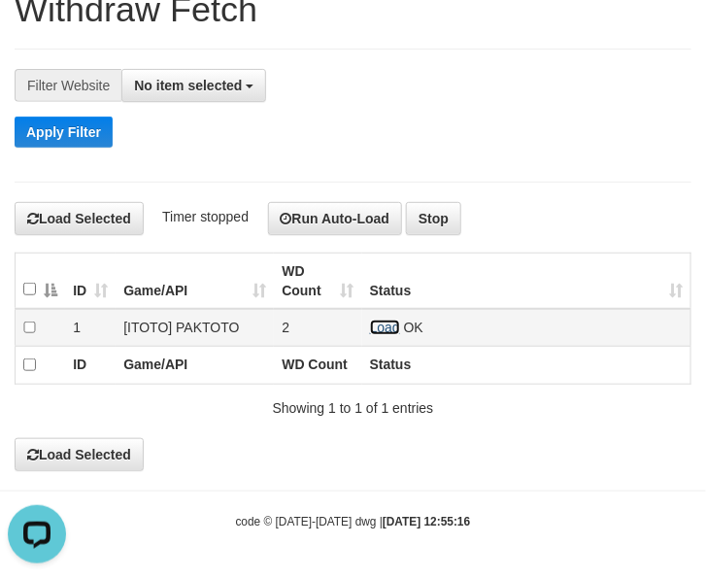
click at [387, 326] on link "Load" at bounding box center [385, 328] width 30 height 16
click at [390, 320] on link "Load" at bounding box center [385, 328] width 30 height 16
click at [396, 330] on link "Load" at bounding box center [385, 328] width 30 height 16
click at [387, 326] on link "Load" at bounding box center [385, 328] width 30 height 16
click at [391, 326] on link "Load" at bounding box center [385, 328] width 30 height 16
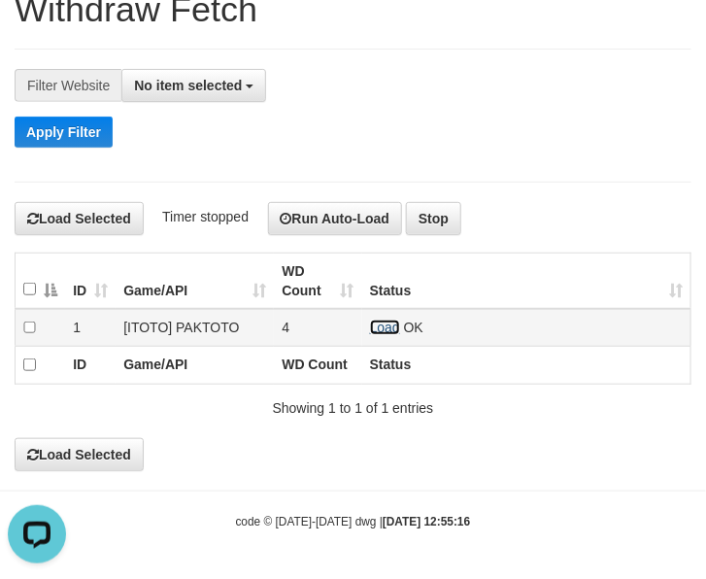
click at [372, 327] on link "Load" at bounding box center [385, 328] width 30 height 16
click at [375, 326] on link "Load" at bounding box center [385, 328] width 30 height 16
click at [380, 326] on link "Load" at bounding box center [385, 328] width 30 height 16
click at [396, 323] on link "Load" at bounding box center [385, 328] width 30 height 16
click at [386, 330] on link "Load" at bounding box center [385, 328] width 30 height 16
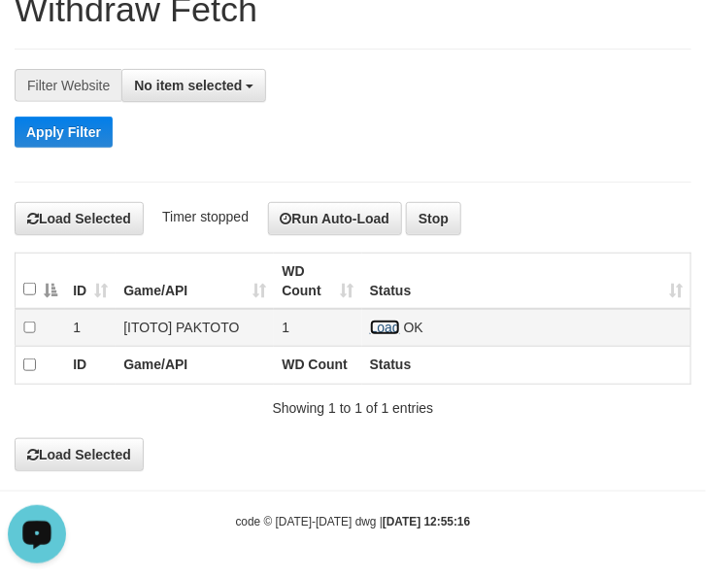
click at [382, 322] on link "Load" at bounding box center [385, 328] width 30 height 16
click at [394, 328] on link "Load" at bounding box center [385, 328] width 30 height 16
click at [390, 327] on link "Load" at bounding box center [385, 328] width 30 height 16
click at [384, 321] on link "Load" at bounding box center [385, 328] width 30 height 16
click at [392, 321] on link "Load" at bounding box center [385, 328] width 30 height 16
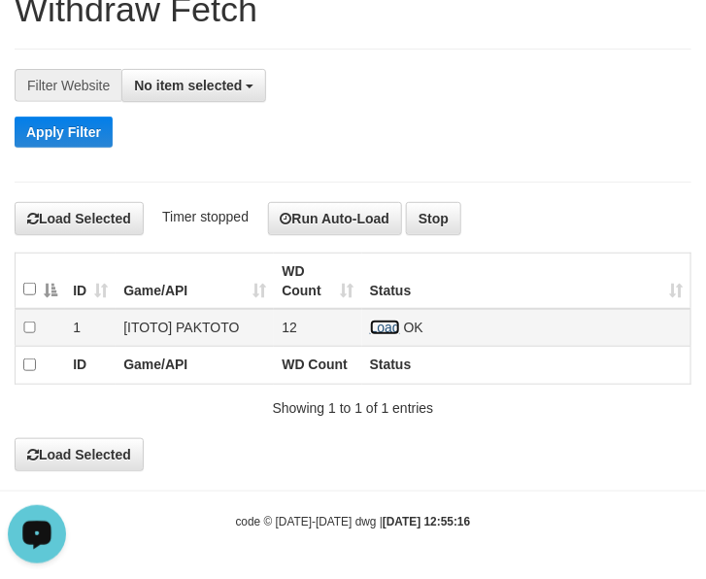
click at [382, 326] on link "Load" at bounding box center [385, 328] width 30 height 16
click at [381, 326] on link "Load" at bounding box center [385, 328] width 30 height 16
click at [398, 326] on link "Load" at bounding box center [385, 328] width 30 height 16
click at [376, 324] on link "Load" at bounding box center [385, 328] width 30 height 16
click at [384, 328] on link "Load" at bounding box center [385, 328] width 30 height 16
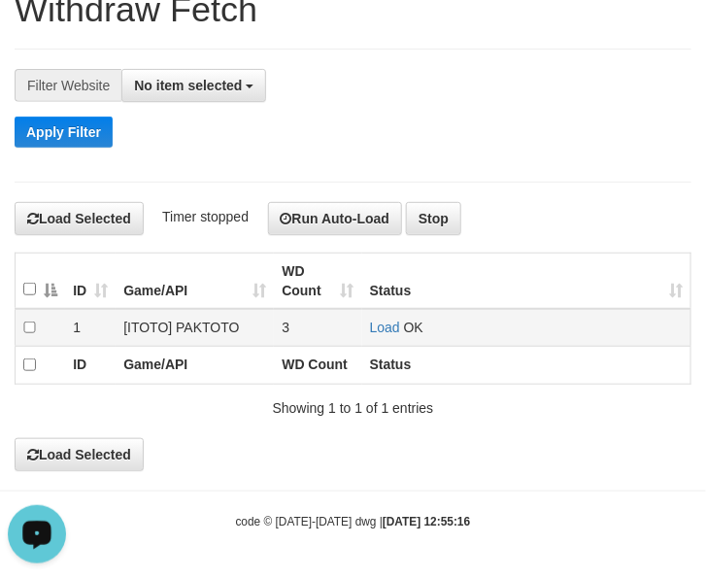
click at [369, 322] on td "Load OK" at bounding box center [526, 328] width 329 height 38
click at [389, 322] on link "Load" at bounding box center [385, 328] width 30 height 16
click at [381, 327] on link "Load" at bounding box center [385, 328] width 30 height 16
click at [371, 321] on link "Load" at bounding box center [385, 328] width 30 height 16
click at [376, 321] on span "Loading.." at bounding box center [398, 328] width 56 height 16
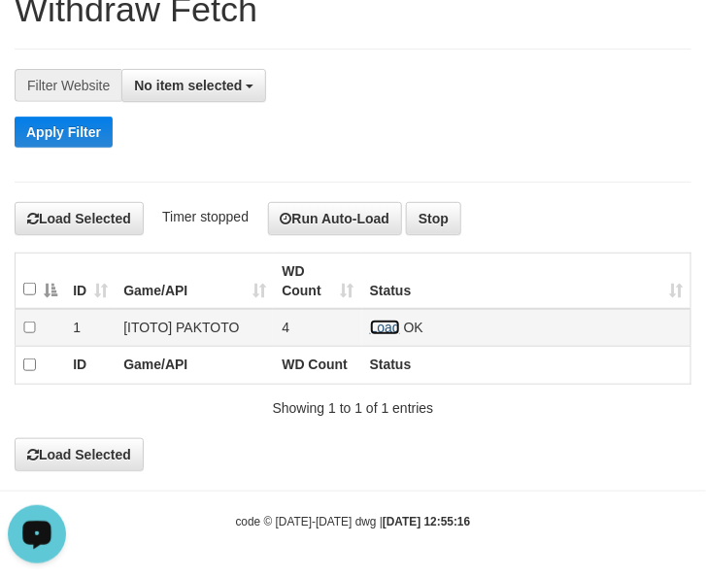
click at [371, 326] on link "Load" at bounding box center [385, 328] width 30 height 16
click at [389, 323] on link "Load" at bounding box center [385, 328] width 30 height 16
click at [377, 331] on link "Load" at bounding box center [385, 328] width 30 height 16
click at [384, 322] on link "Load" at bounding box center [385, 328] width 30 height 16
click at [374, 324] on link "Load" at bounding box center [385, 328] width 30 height 16
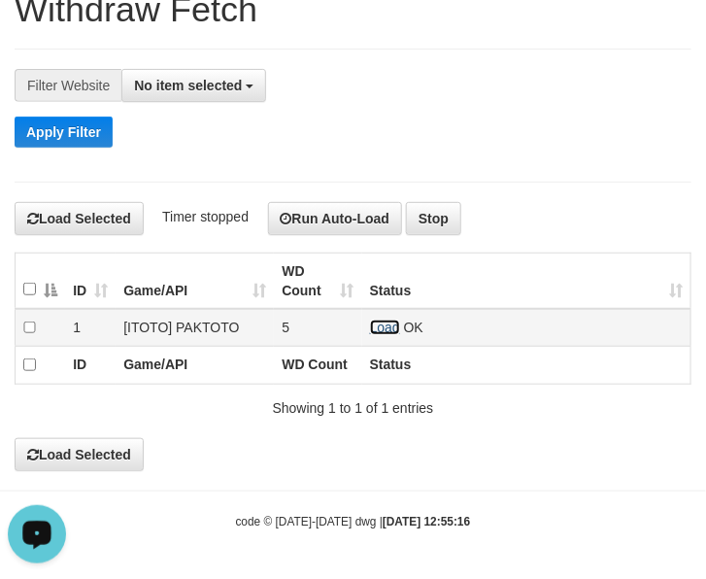
click at [391, 320] on link "Load" at bounding box center [385, 328] width 30 height 16
click at [386, 330] on link "Load" at bounding box center [385, 328] width 30 height 16
click at [391, 330] on link "Load" at bounding box center [385, 328] width 30 height 16
click at [382, 327] on link "Load" at bounding box center [385, 328] width 30 height 16
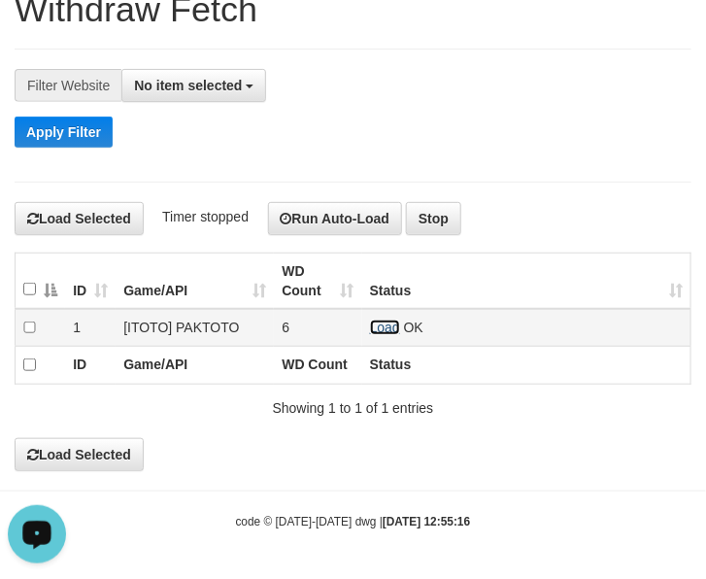
click at [375, 323] on link "Load" at bounding box center [385, 328] width 30 height 16
click at [390, 327] on link "Load" at bounding box center [385, 328] width 30 height 16
click at [384, 340] on td "Load OK" at bounding box center [526, 328] width 329 height 38
click at [381, 324] on link "Load" at bounding box center [385, 328] width 30 height 16
click at [376, 327] on link "Load" at bounding box center [385, 328] width 30 height 16
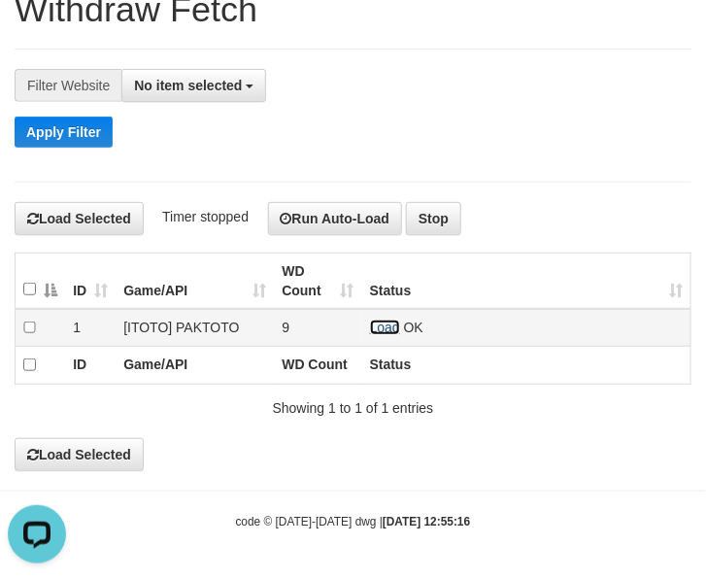
click at [386, 328] on link "Load" at bounding box center [385, 328] width 30 height 16
click at [395, 330] on link "Load" at bounding box center [385, 328] width 30 height 16
click at [390, 326] on link "Load" at bounding box center [385, 328] width 30 height 16
click at [395, 330] on link "Load" at bounding box center [385, 328] width 30 height 16
click at [382, 324] on link "Load" at bounding box center [385, 328] width 30 height 16
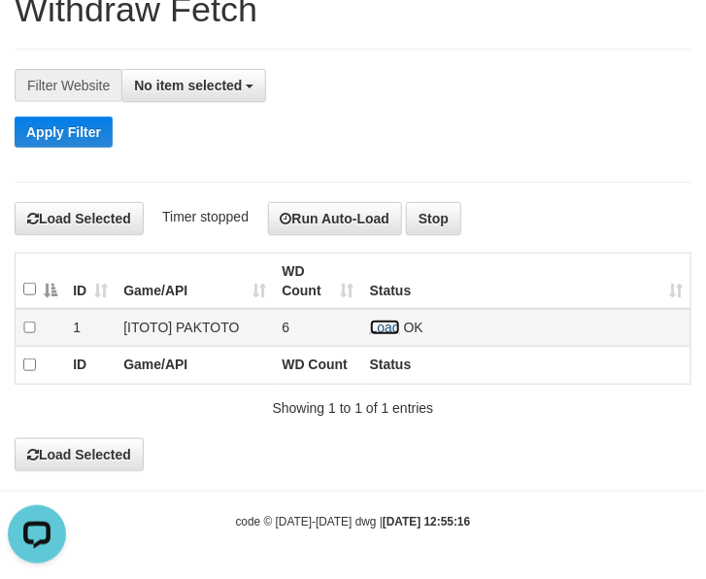
click at [398, 321] on link "Load" at bounding box center [385, 328] width 30 height 16
click at [375, 328] on link "Load" at bounding box center [385, 328] width 30 height 16
click at [385, 323] on link "Load" at bounding box center [385, 328] width 30 height 16
click at [381, 327] on link "Load" at bounding box center [385, 328] width 30 height 16
click at [385, 320] on link "Load" at bounding box center [385, 328] width 30 height 16
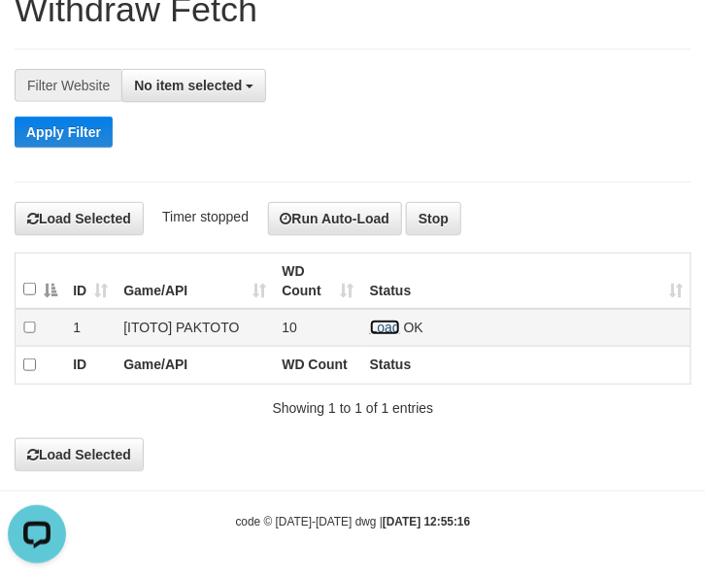
click at [380, 320] on link "Load" at bounding box center [385, 328] width 30 height 16
click at [385, 320] on link "Load" at bounding box center [385, 328] width 30 height 16
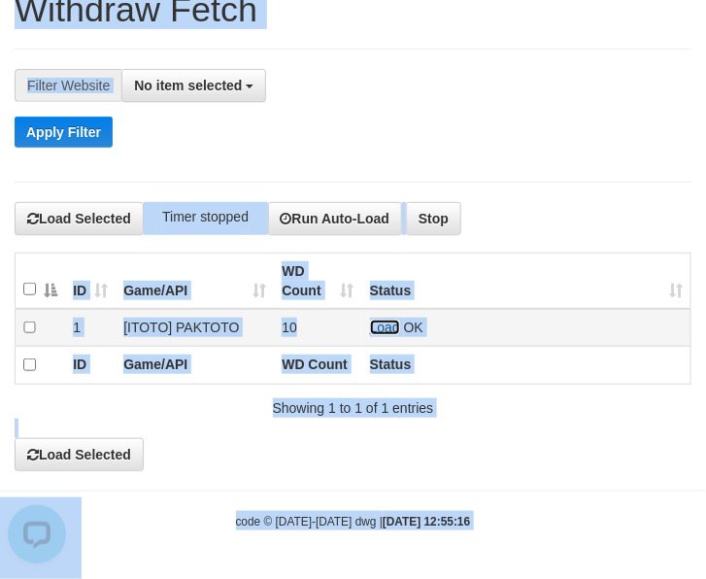
click at [391, 323] on link "Load" at bounding box center [385, 328] width 30 height 16
click at [395, 328] on link "Load" at bounding box center [385, 328] width 30 height 16
click at [462, 117] on div "Apply Filter" at bounding box center [353, 132] width 677 height 31
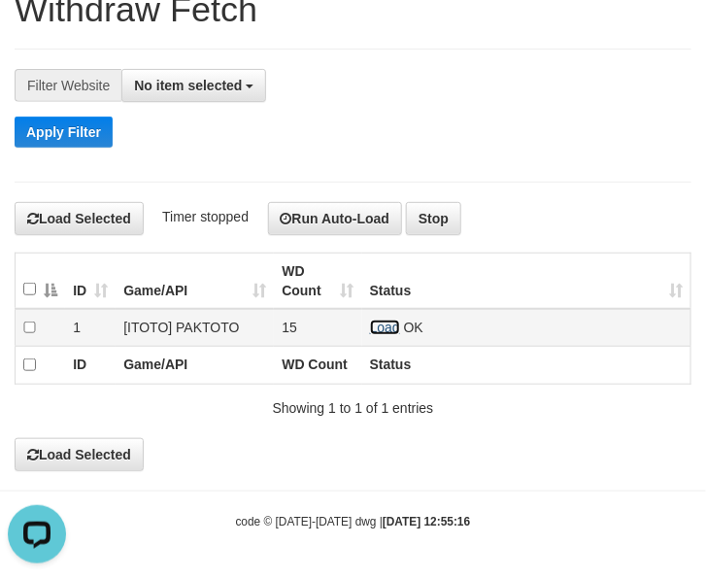
click at [382, 321] on link "Load" at bounding box center [385, 328] width 30 height 16
click at [396, 326] on link "Load" at bounding box center [385, 328] width 30 height 16
drag, startPoint x: 374, startPoint y: 324, endPoint x: 342, endPoint y: 323, distance: 32.1
click at [374, 324] on link "Load" at bounding box center [385, 328] width 30 height 16
click at [382, 326] on link "Load" at bounding box center [385, 328] width 30 height 16
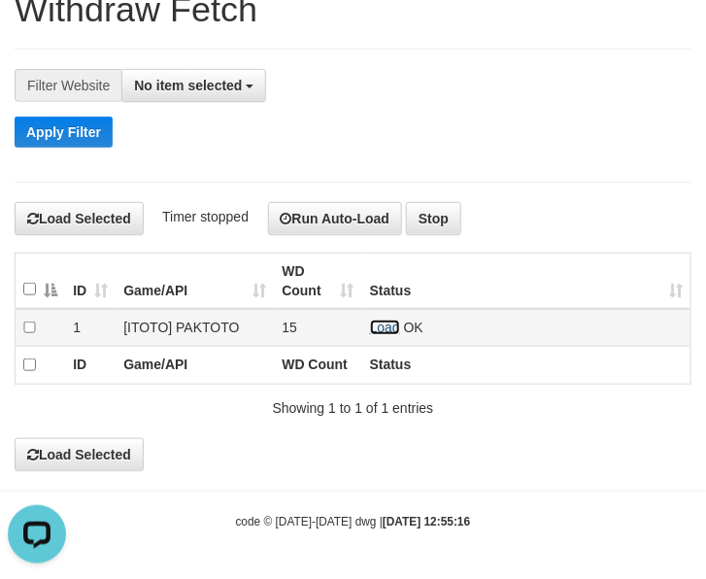
drag, startPoint x: 385, startPoint y: 326, endPoint x: 382, endPoint y: 309, distance: 17.7
click at [385, 326] on link "Load" at bounding box center [385, 328] width 30 height 16
click at [387, 330] on link "Load" at bounding box center [385, 328] width 30 height 16
click at [395, 328] on link "Load" at bounding box center [385, 328] width 30 height 16
click at [384, 317] on td "Load OK" at bounding box center [526, 328] width 329 height 38
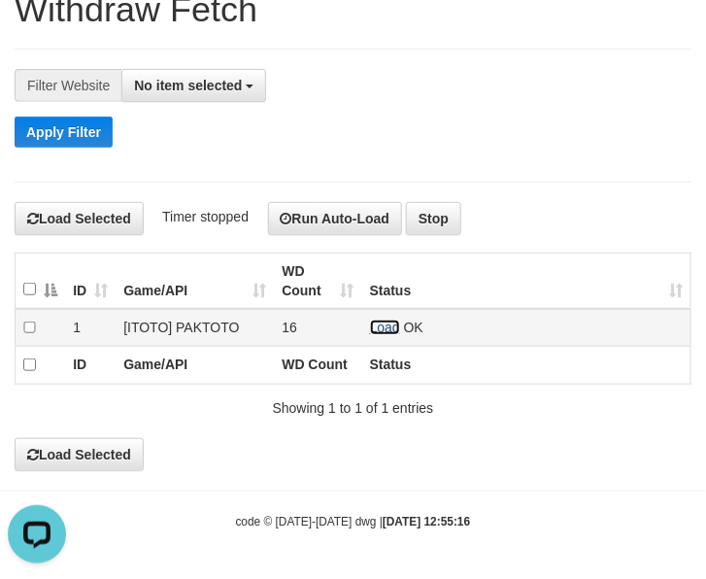
click at [382, 331] on link "Load" at bounding box center [385, 328] width 30 height 16
click at [380, 323] on link "Load" at bounding box center [385, 328] width 30 height 16
click at [377, 328] on link "Load" at bounding box center [385, 328] width 30 height 16
click at [387, 317] on td "Load OK" at bounding box center [526, 328] width 329 height 38
click at [384, 331] on link "Load" at bounding box center [385, 328] width 30 height 16
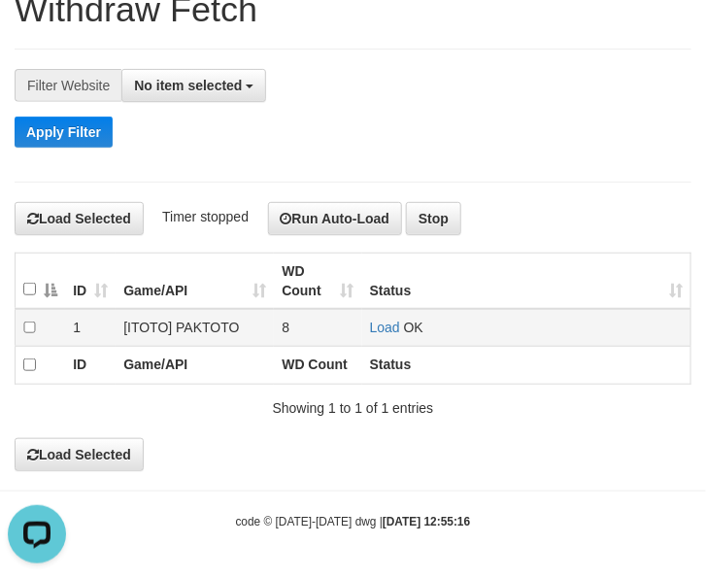
click at [379, 316] on td "Load OK" at bounding box center [526, 328] width 329 height 38
click at [381, 320] on link "Load" at bounding box center [385, 328] width 30 height 16
click at [384, 321] on link "Load" at bounding box center [385, 328] width 30 height 16
click at [392, 335] on td "Load OK" at bounding box center [526, 328] width 329 height 38
click at [386, 328] on link "Load" at bounding box center [385, 328] width 30 height 16
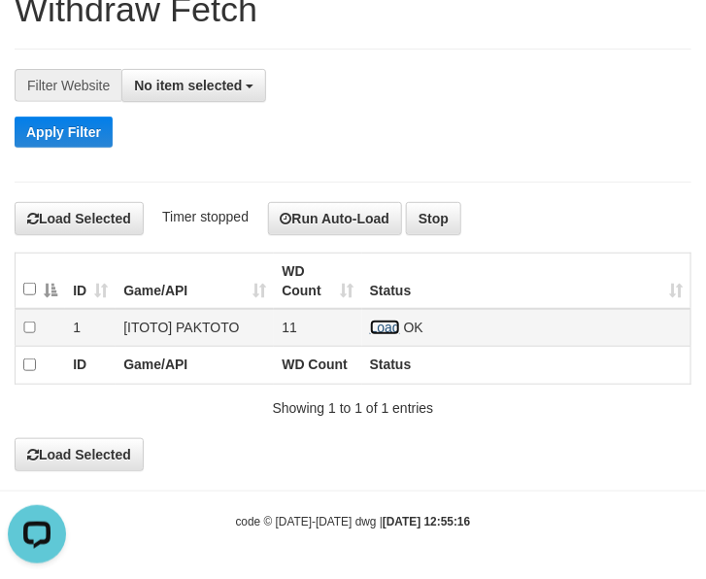
click at [385, 326] on link "Load" at bounding box center [385, 328] width 30 height 16
click at [370, 323] on link "Load" at bounding box center [385, 328] width 30 height 16
click at [389, 326] on link "Load" at bounding box center [385, 328] width 30 height 16
click at [391, 326] on link "Load" at bounding box center [385, 328] width 30 height 16
click at [369, 322] on td "Load OK" at bounding box center [526, 328] width 329 height 38
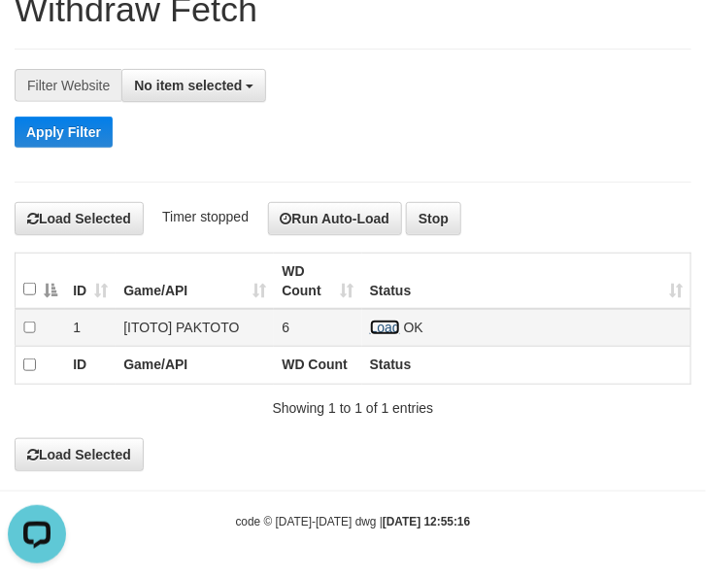
click at [385, 322] on link "Load" at bounding box center [385, 328] width 30 height 16
click at [387, 327] on link "Load" at bounding box center [385, 328] width 30 height 16
click at [380, 326] on link "Load" at bounding box center [385, 328] width 30 height 16
click at [386, 324] on link "Load" at bounding box center [385, 328] width 30 height 16
click at [371, 328] on link "Load" at bounding box center [385, 328] width 30 height 16
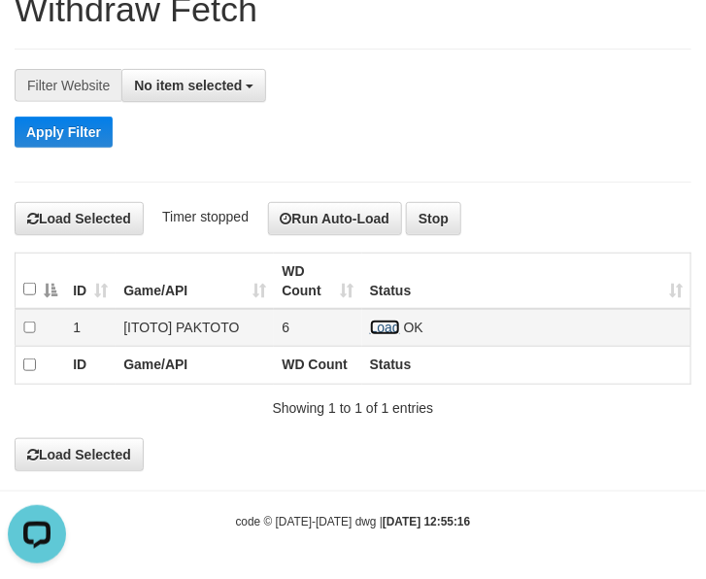
click at [379, 326] on link "Load" at bounding box center [385, 328] width 30 height 16
click at [385, 324] on link "Load" at bounding box center [385, 328] width 30 height 16
click at [379, 328] on link "Load" at bounding box center [385, 328] width 30 height 16
click at [391, 324] on link "Load" at bounding box center [385, 328] width 30 height 16
click at [394, 326] on link "Load" at bounding box center [385, 328] width 30 height 16
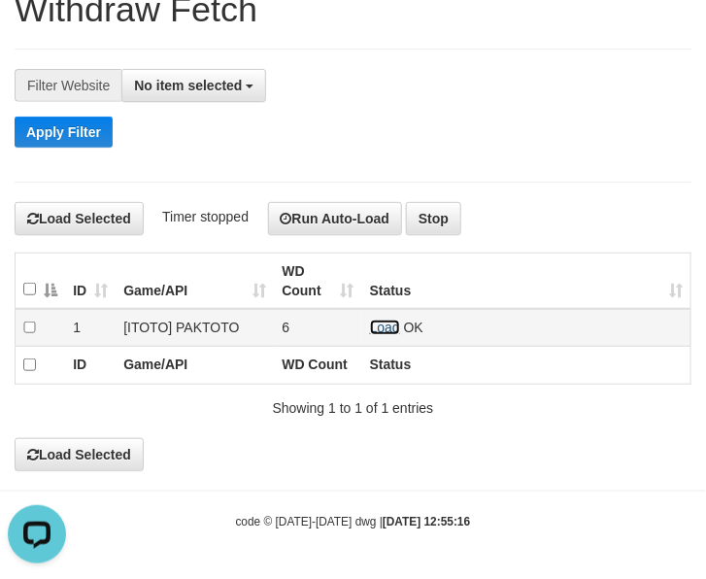
click at [382, 331] on link "Load" at bounding box center [385, 328] width 30 height 16
click at [371, 323] on link "Load" at bounding box center [385, 328] width 30 height 16
click at [379, 324] on link "Load" at bounding box center [385, 328] width 30 height 16
click at [391, 327] on link "Load" at bounding box center [385, 328] width 30 height 16
click at [375, 328] on link "Load" at bounding box center [385, 328] width 30 height 16
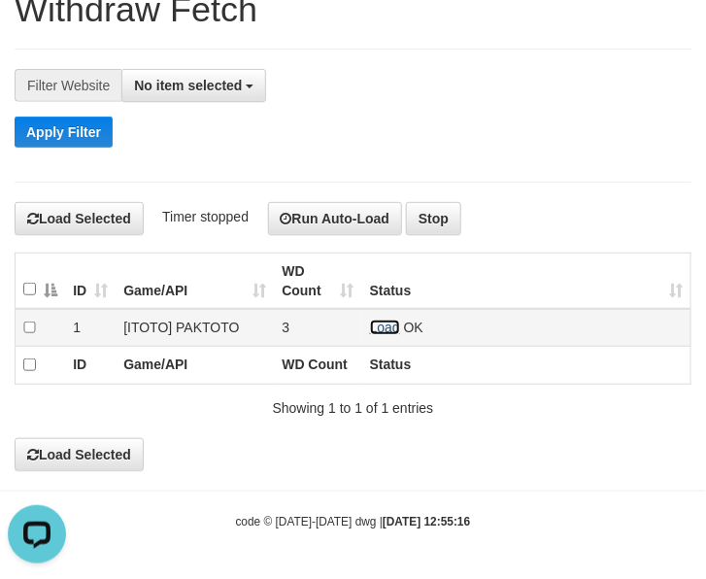
click at [381, 322] on link "Load" at bounding box center [385, 328] width 30 height 16
click at [390, 326] on link "Load" at bounding box center [385, 328] width 30 height 16
click at [376, 328] on link "Load" at bounding box center [385, 328] width 30 height 16
click at [391, 322] on link "Load" at bounding box center [385, 328] width 30 height 16
click at [391, 330] on link "Load" at bounding box center [385, 328] width 30 height 16
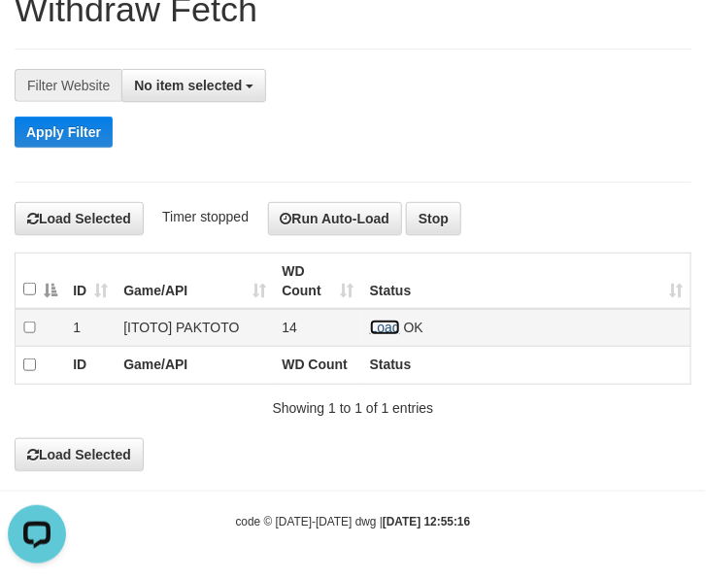
click at [374, 326] on link "Load" at bounding box center [385, 328] width 30 height 16
click at [375, 327] on link "Load" at bounding box center [385, 328] width 30 height 16
click at [377, 327] on link "Load" at bounding box center [385, 328] width 30 height 16
click at [391, 322] on link "Load" at bounding box center [385, 328] width 30 height 16
click at [382, 321] on link "Load" at bounding box center [385, 328] width 30 height 16
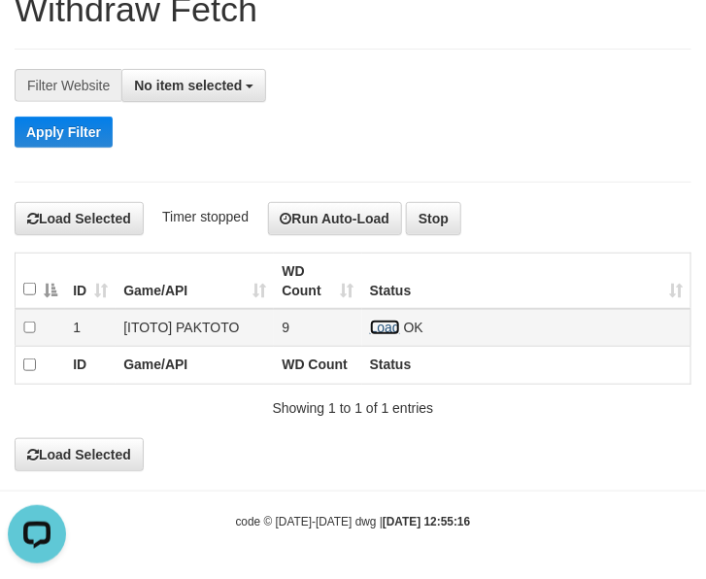
drag, startPoint x: 385, startPoint y: 331, endPoint x: 356, endPoint y: 331, distance: 29.2
click at [385, 331] on link "Load" at bounding box center [385, 328] width 30 height 16
click at [377, 323] on link "Load" at bounding box center [385, 328] width 30 height 16
click at [385, 328] on link "Load" at bounding box center [385, 328] width 30 height 16
click at [390, 326] on link "Load" at bounding box center [385, 328] width 30 height 16
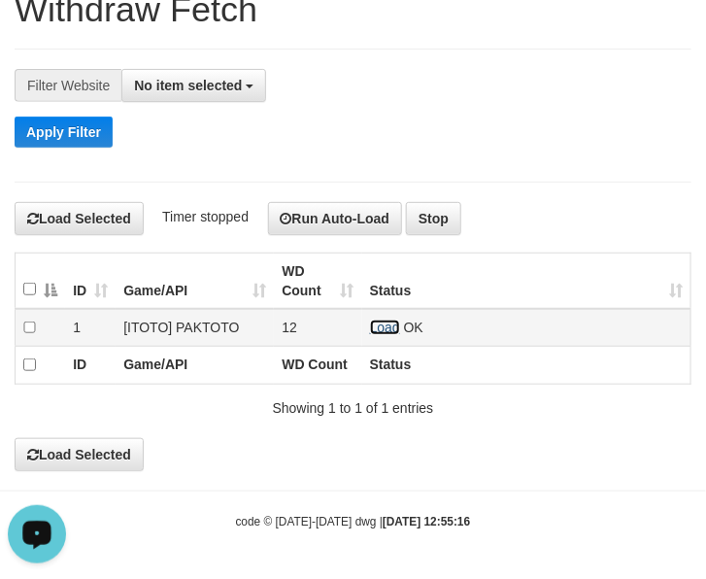
click at [372, 327] on link "Load" at bounding box center [385, 328] width 30 height 16
click at [380, 322] on link "Load" at bounding box center [385, 328] width 30 height 16
click at [365, 324] on td "Load OK" at bounding box center [526, 328] width 329 height 38
click at [390, 320] on link "Load" at bounding box center [385, 328] width 30 height 16
click at [387, 323] on link "Load" at bounding box center [385, 328] width 30 height 16
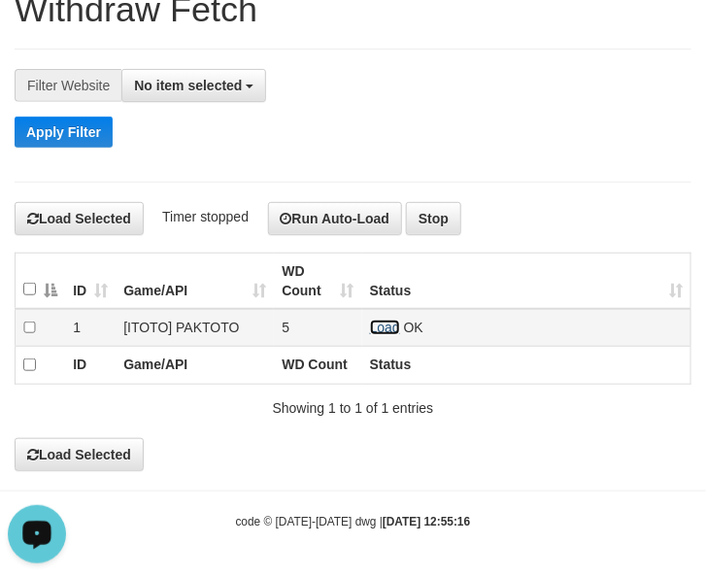
click at [376, 324] on link "Load" at bounding box center [385, 328] width 30 height 16
click at [386, 324] on link "Load" at bounding box center [385, 328] width 30 height 16
click at [395, 326] on link "Load" at bounding box center [385, 328] width 30 height 16
click at [372, 324] on link "Load" at bounding box center [385, 328] width 30 height 16
click at [385, 320] on link "Load" at bounding box center [385, 328] width 30 height 16
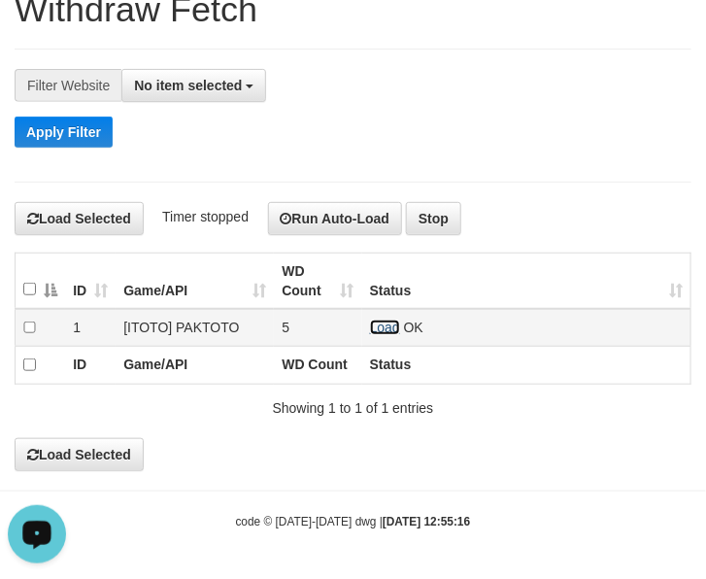
click at [389, 323] on link "Load" at bounding box center [385, 328] width 30 height 16
click at [384, 322] on link "Load" at bounding box center [385, 328] width 30 height 16
click at [389, 331] on link "Load" at bounding box center [385, 328] width 30 height 16
click at [392, 327] on link "Load" at bounding box center [385, 328] width 30 height 16
click at [379, 326] on link "Load" at bounding box center [385, 328] width 30 height 16
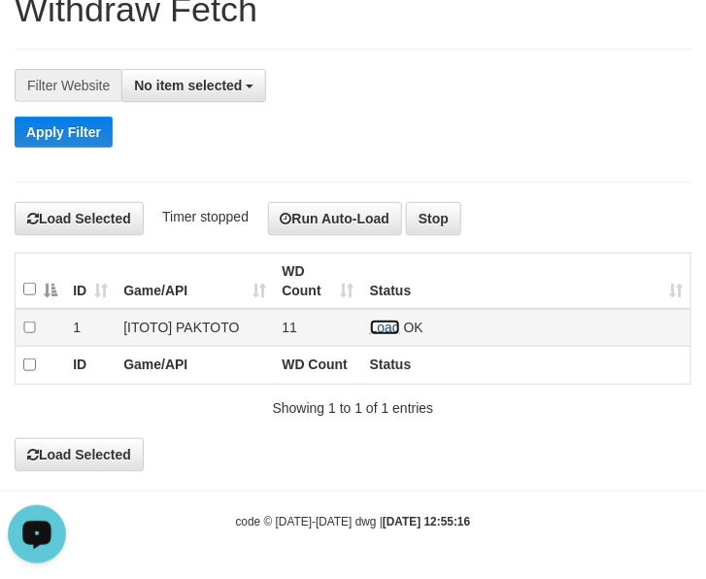
click at [371, 328] on link "Load" at bounding box center [385, 328] width 30 height 16
click at [391, 320] on link "Load" at bounding box center [385, 328] width 30 height 16
click at [390, 321] on link "Load" at bounding box center [385, 328] width 30 height 16
click at [379, 336] on td "Load OK (1 repush, 0 success, 1 failed)" at bounding box center [526, 328] width 329 height 38
click at [379, 327] on link "Load" at bounding box center [385, 328] width 30 height 16
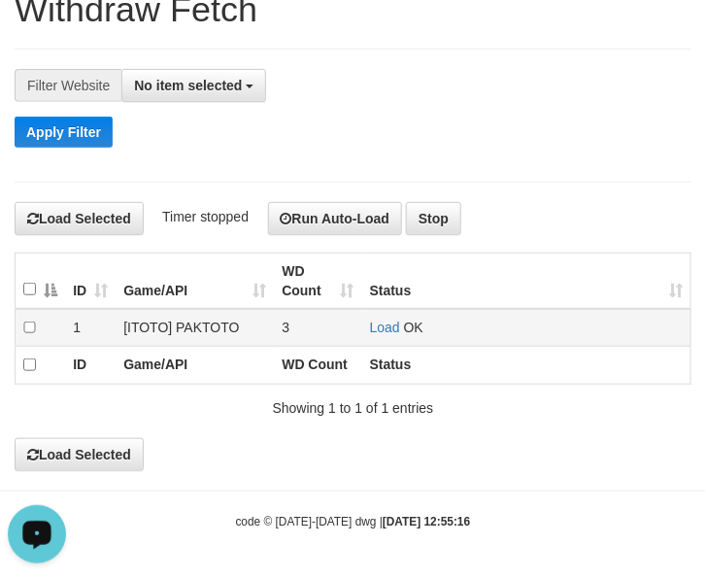
click at [398, 317] on td "Load OK" at bounding box center [526, 328] width 329 height 38
click at [377, 321] on link "Load" at bounding box center [385, 328] width 30 height 16
click at [386, 326] on link "Load" at bounding box center [385, 328] width 30 height 16
click at [396, 324] on link "Load" at bounding box center [385, 328] width 30 height 16
click at [395, 320] on link "Load" at bounding box center [385, 328] width 30 height 16
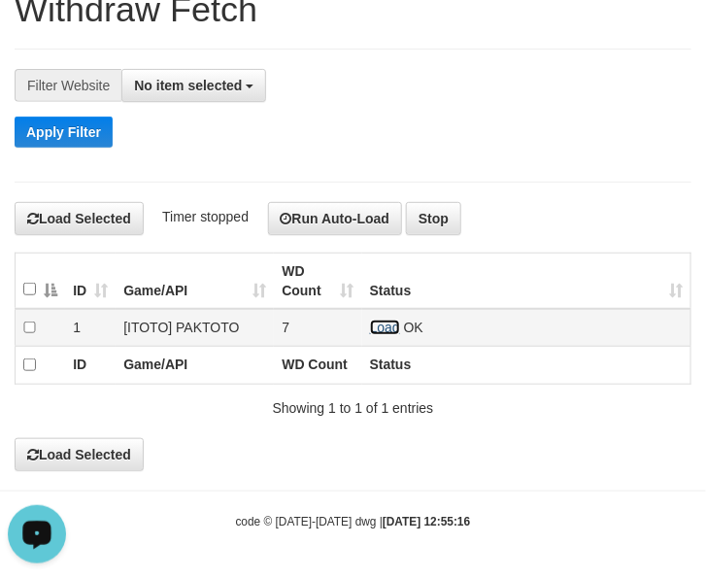
click at [385, 328] on link "Load" at bounding box center [385, 328] width 30 height 16
click at [385, 337] on td "Load OK" at bounding box center [526, 328] width 329 height 38
click at [384, 331] on link "Load" at bounding box center [385, 328] width 30 height 16
click at [376, 330] on link "Load" at bounding box center [385, 328] width 30 height 16
click at [389, 324] on link "Load" at bounding box center [385, 328] width 30 height 16
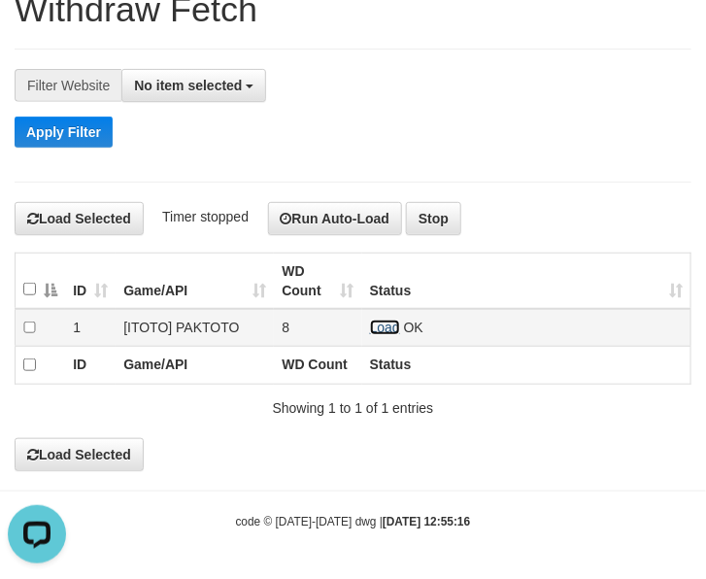
click at [394, 321] on link "Load" at bounding box center [385, 328] width 30 height 16
click at [394, 326] on link "Load" at bounding box center [385, 328] width 30 height 16
click at [390, 323] on link "Load" at bounding box center [385, 328] width 30 height 16
click at [385, 328] on link "Load" at bounding box center [385, 328] width 30 height 16
click at [390, 323] on link "Load" at bounding box center [385, 328] width 30 height 16
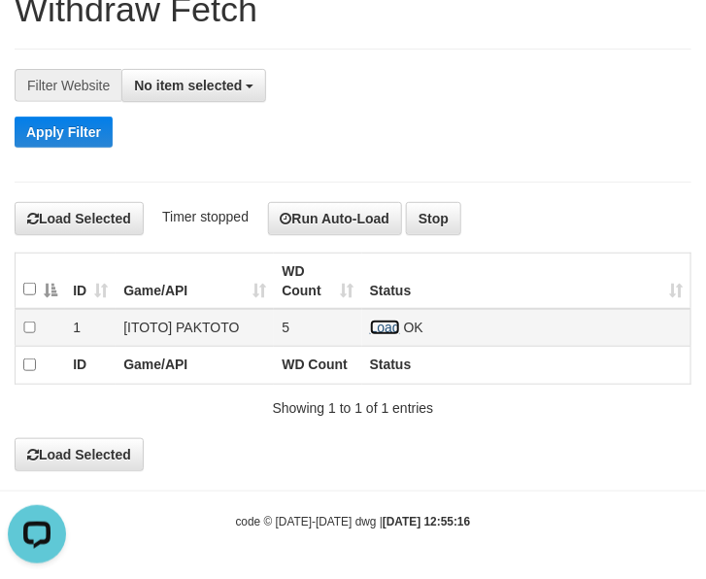
click at [389, 328] on link "Load" at bounding box center [385, 328] width 30 height 16
click at [385, 326] on link "Load" at bounding box center [385, 328] width 30 height 16
click at [390, 331] on link "Load" at bounding box center [385, 328] width 30 height 16
click at [391, 322] on link "Load" at bounding box center [385, 328] width 30 height 16
click at [391, 309] on td "Load OK" at bounding box center [526, 328] width 329 height 38
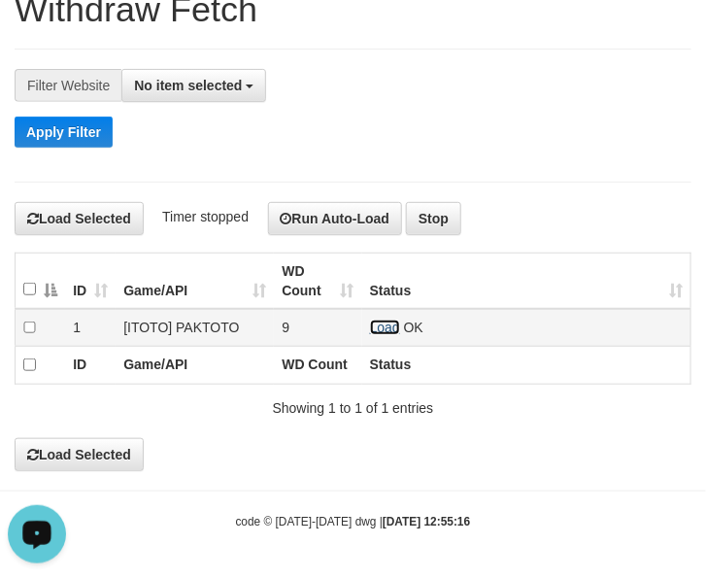
click at [391, 326] on link "Load" at bounding box center [385, 328] width 30 height 16
click at [377, 326] on link "Load" at bounding box center [385, 328] width 30 height 16
click at [390, 328] on link "Load" at bounding box center [385, 328] width 30 height 16
click at [394, 324] on link "Load" at bounding box center [385, 328] width 30 height 16
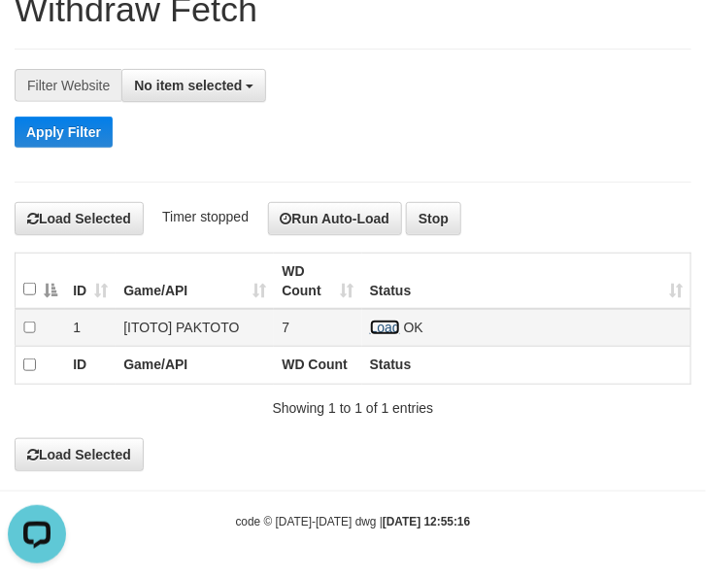
click at [376, 323] on link "Load" at bounding box center [385, 328] width 30 height 16
click at [382, 326] on link "Load" at bounding box center [385, 328] width 30 height 16
click at [384, 323] on link "Load" at bounding box center [385, 328] width 30 height 16
click at [377, 322] on link "Load" at bounding box center [385, 328] width 30 height 16
click at [375, 323] on link "Load" at bounding box center [385, 328] width 30 height 16
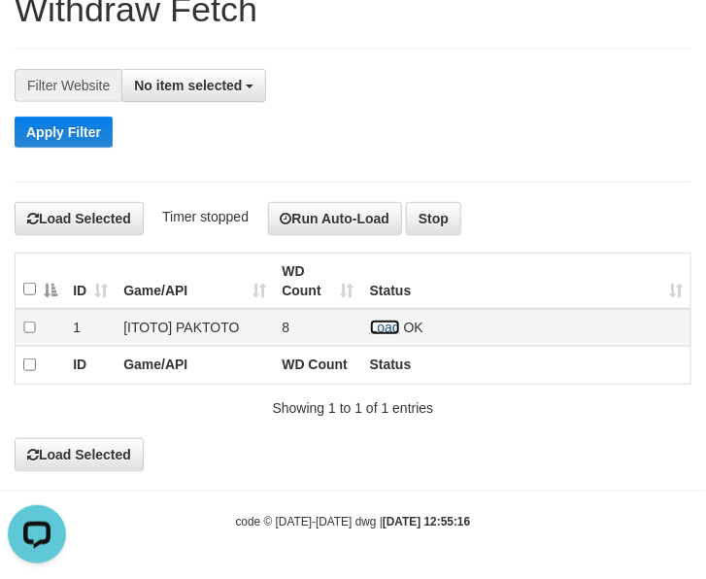
click at [395, 323] on link "Load" at bounding box center [385, 328] width 30 height 16
click at [374, 320] on link "Load" at bounding box center [385, 328] width 30 height 16
click at [375, 331] on link "Load" at bounding box center [385, 328] width 30 height 16
click at [375, 326] on link "Load" at bounding box center [385, 328] width 30 height 16
click at [381, 323] on link "Load" at bounding box center [385, 328] width 30 height 16
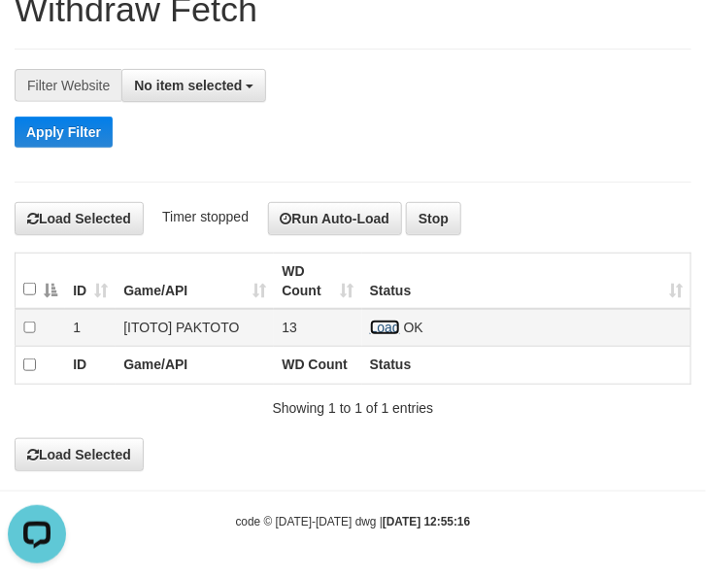
click at [374, 322] on link "Load" at bounding box center [385, 328] width 30 height 16
click at [377, 320] on link "Load" at bounding box center [385, 328] width 30 height 16
click at [379, 323] on link "Load" at bounding box center [385, 328] width 30 height 16
click at [374, 323] on link "Load" at bounding box center [385, 328] width 30 height 16
click at [389, 327] on link "Load" at bounding box center [385, 328] width 30 height 16
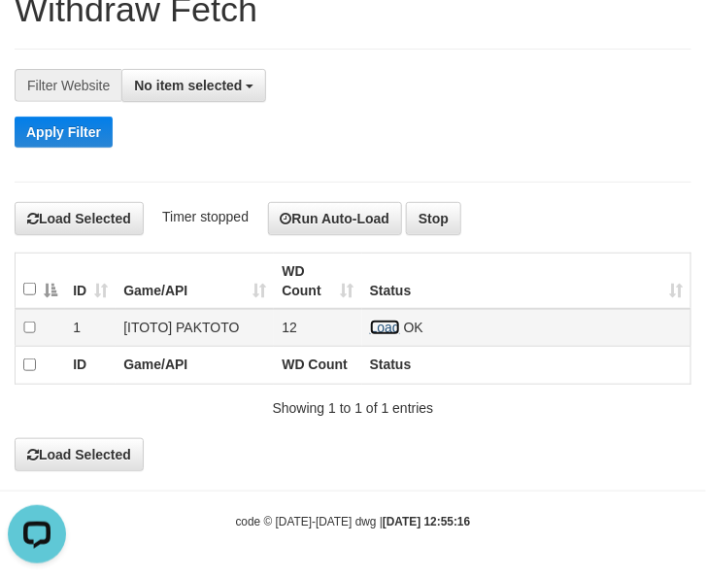
click at [377, 328] on link "Load" at bounding box center [385, 328] width 30 height 16
click at [381, 321] on link "Load" at bounding box center [385, 328] width 30 height 16
click at [379, 326] on link "Load" at bounding box center [385, 328] width 30 height 16
click at [375, 324] on link "Load" at bounding box center [385, 328] width 30 height 16
click at [384, 324] on link "Load" at bounding box center [385, 328] width 30 height 16
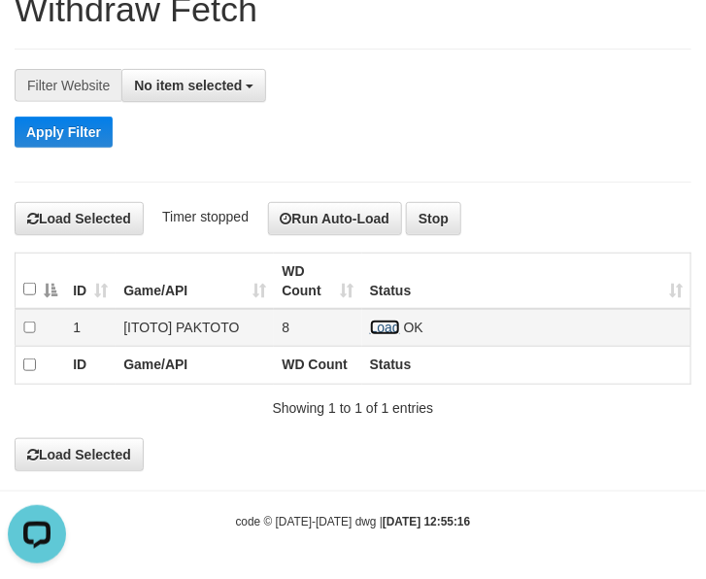
click at [381, 328] on link "Load" at bounding box center [385, 328] width 30 height 16
click at [374, 326] on link "Load" at bounding box center [385, 328] width 30 height 16
click at [387, 324] on link "Load" at bounding box center [385, 328] width 30 height 16
click at [377, 330] on link "Load" at bounding box center [385, 328] width 30 height 16
click at [381, 331] on link "Load" at bounding box center [385, 328] width 30 height 16
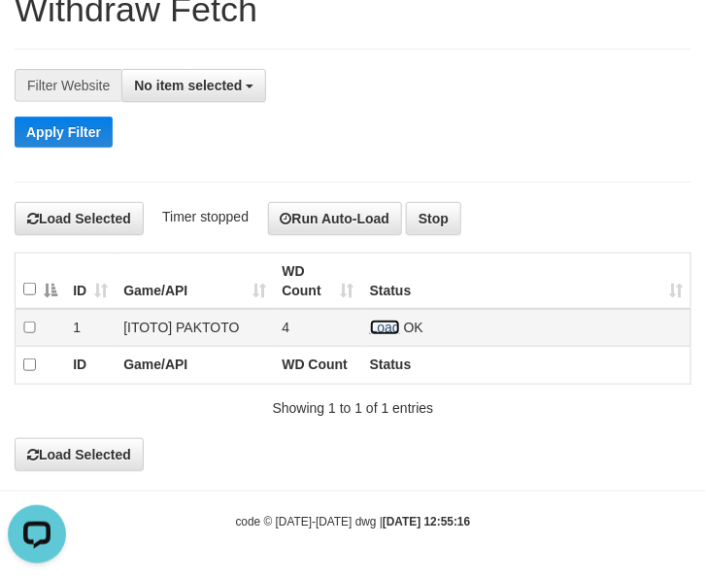
click at [382, 320] on link "Load" at bounding box center [385, 328] width 30 height 16
click at [374, 324] on link "Load" at bounding box center [385, 328] width 30 height 16
click at [390, 324] on link "Load" at bounding box center [385, 328] width 30 height 16
click at [387, 324] on link "Load" at bounding box center [385, 328] width 30 height 16
click at [386, 321] on link "Load" at bounding box center [385, 328] width 30 height 16
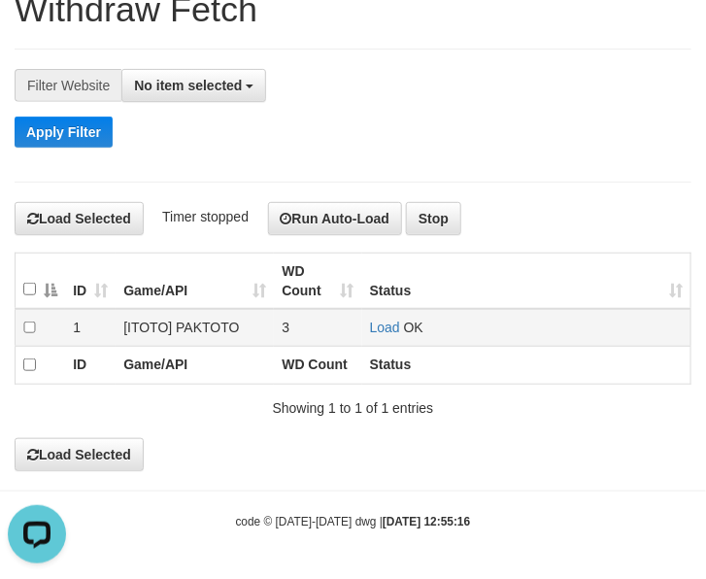
click at [394, 333] on td "Load OK" at bounding box center [526, 328] width 329 height 38
click at [394, 328] on link "Load" at bounding box center [385, 328] width 30 height 16
click at [379, 321] on link "Load" at bounding box center [385, 328] width 30 height 16
click at [377, 321] on link "Load" at bounding box center [385, 328] width 30 height 16
click at [389, 324] on link "Load" at bounding box center [385, 328] width 30 height 16
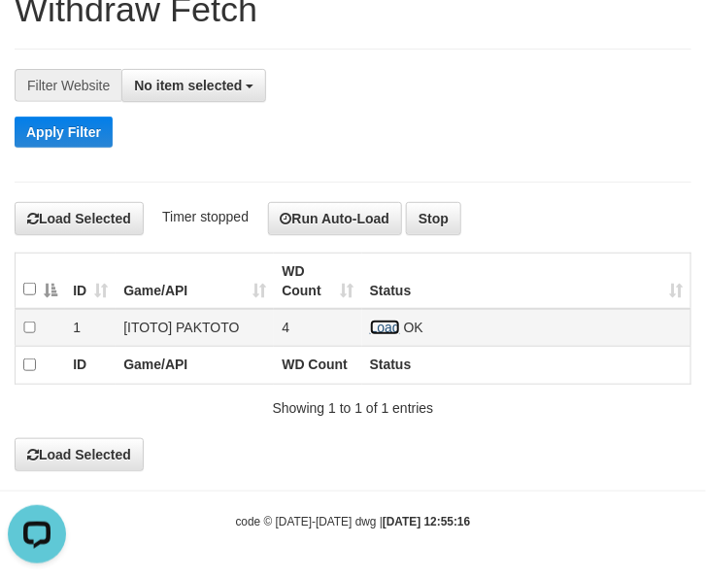
click at [384, 324] on link "Load" at bounding box center [385, 328] width 30 height 16
click at [389, 321] on link "Load" at bounding box center [385, 328] width 30 height 16
click at [375, 327] on link "Load" at bounding box center [385, 328] width 30 height 16
click at [382, 327] on link "Load" at bounding box center [385, 328] width 30 height 16
click at [379, 323] on link "Load" at bounding box center [385, 328] width 30 height 16
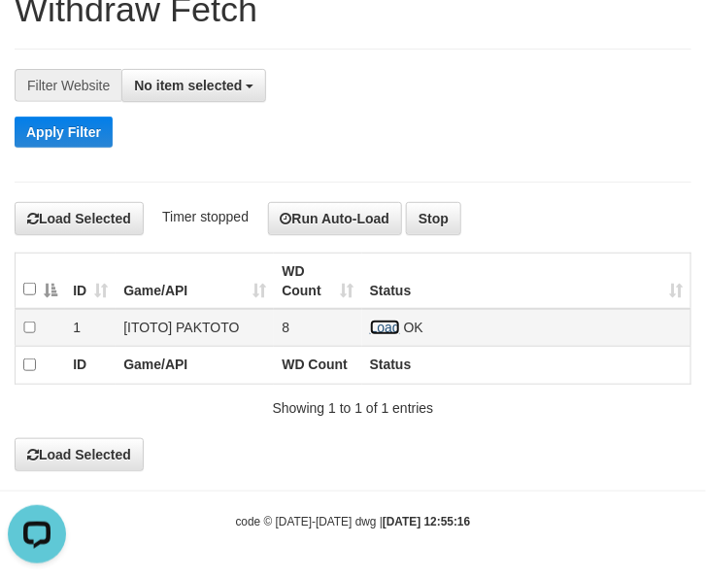
click at [392, 326] on link "Load" at bounding box center [385, 328] width 30 height 16
click at [379, 320] on link "Load" at bounding box center [385, 328] width 30 height 16
click at [380, 317] on td "Load OK" at bounding box center [526, 328] width 329 height 38
click at [391, 321] on link "Load" at bounding box center [385, 328] width 30 height 16
click at [385, 326] on link "Load" at bounding box center [385, 328] width 30 height 16
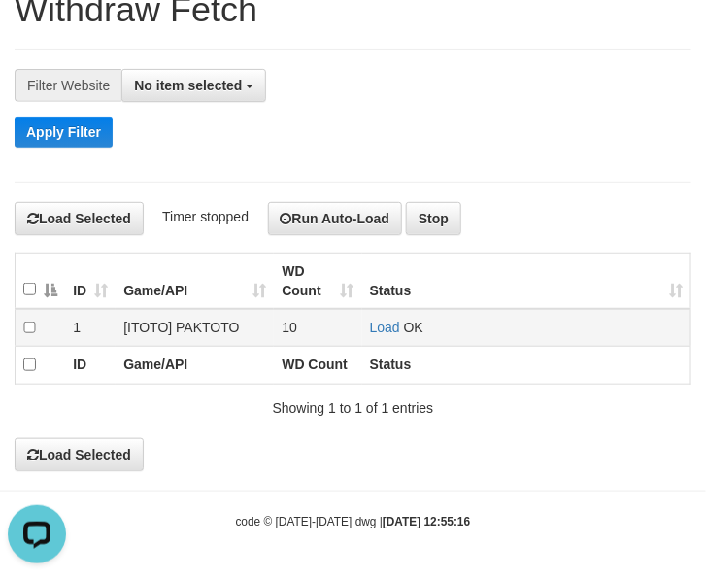
click at [370, 317] on td "Load OK" at bounding box center [526, 328] width 329 height 38
click at [369, 328] on td "Load OK" at bounding box center [526, 328] width 329 height 38
click at [394, 323] on link "Load" at bounding box center [385, 328] width 30 height 16
click at [382, 331] on link "Load" at bounding box center [385, 328] width 30 height 16
click at [377, 326] on link "Load" at bounding box center [385, 328] width 30 height 16
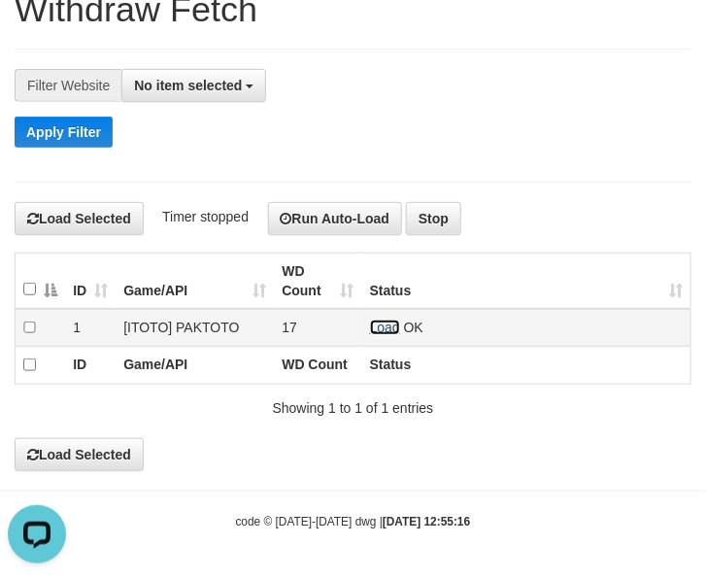
click at [386, 326] on link "Load" at bounding box center [385, 328] width 30 height 16
click at [387, 327] on link "Load" at bounding box center [385, 328] width 30 height 16
click at [391, 314] on td "Load OK" at bounding box center [526, 328] width 329 height 38
click at [379, 330] on link "Load" at bounding box center [385, 328] width 30 height 16
click at [390, 327] on link "Load" at bounding box center [385, 328] width 30 height 16
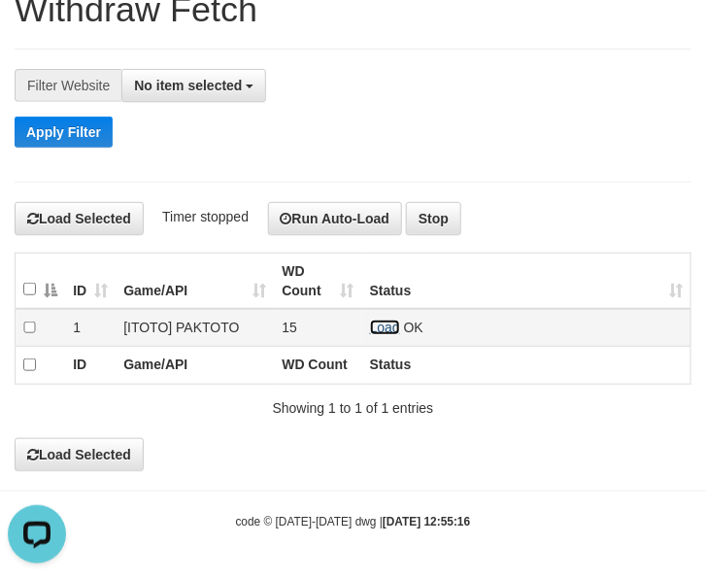
click at [380, 328] on link "Load" at bounding box center [385, 328] width 30 height 16
click at [386, 328] on link "Load" at bounding box center [385, 328] width 30 height 16
click at [382, 330] on link "Load" at bounding box center [385, 328] width 30 height 16
click at [391, 326] on link "Load" at bounding box center [385, 328] width 30 height 16
click at [377, 322] on link "Load" at bounding box center [385, 328] width 30 height 16
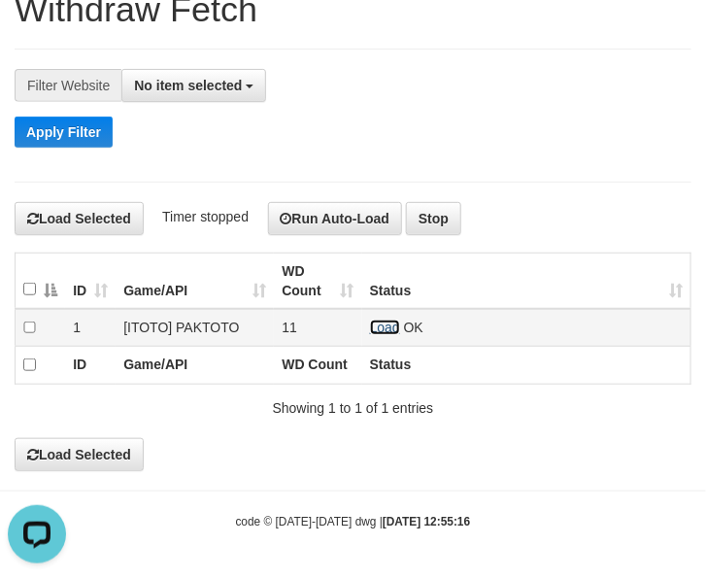
click at [392, 321] on link "Load" at bounding box center [385, 328] width 30 height 16
click at [386, 326] on link "Load" at bounding box center [385, 328] width 30 height 16
click at [371, 317] on td "Load OK" at bounding box center [526, 328] width 329 height 38
click at [382, 331] on link "Load" at bounding box center [385, 328] width 30 height 16
click at [384, 326] on link "Load" at bounding box center [385, 328] width 30 height 16
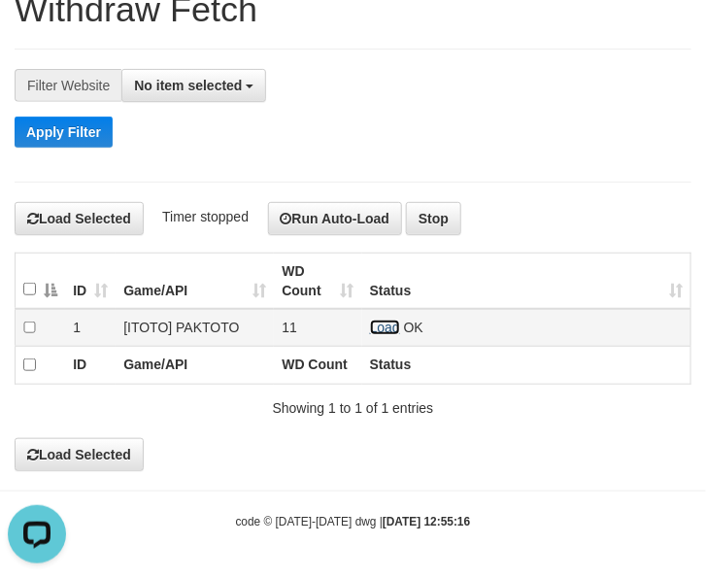
click at [385, 322] on link "Load" at bounding box center [385, 328] width 30 height 16
click at [384, 321] on link "Load" at bounding box center [385, 328] width 30 height 16
click at [384, 331] on link "Load" at bounding box center [385, 328] width 30 height 16
click at [399, 322] on link "Load" at bounding box center [385, 328] width 30 height 16
click at [374, 326] on link "Load" at bounding box center [385, 328] width 30 height 16
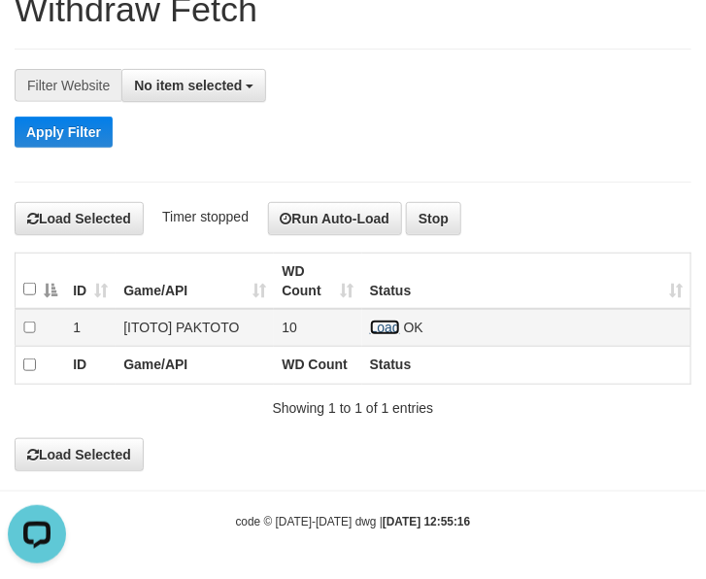
click at [374, 327] on link "Load" at bounding box center [385, 328] width 30 height 16
click at [391, 326] on link "Load" at bounding box center [385, 328] width 30 height 16
click at [389, 332] on td "Load OK" at bounding box center [526, 328] width 329 height 38
click at [377, 323] on link "Load" at bounding box center [385, 328] width 30 height 16
click at [384, 320] on link "Load" at bounding box center [385, 328] width 30 height 16
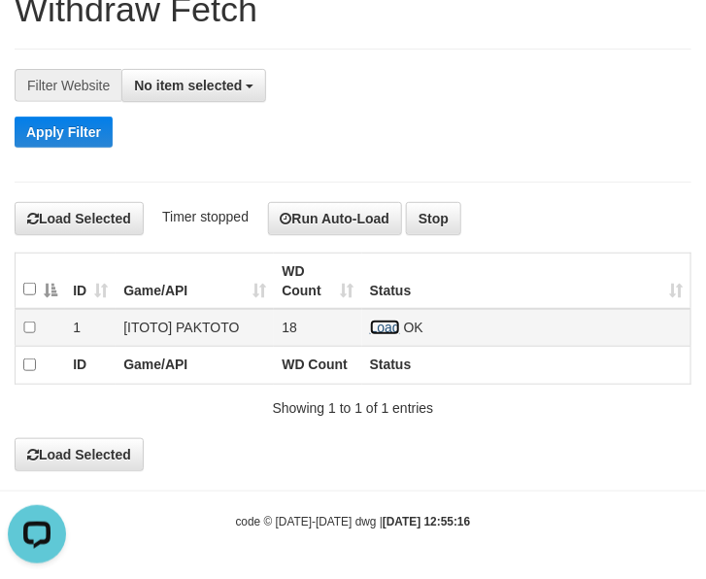
click at [382, 326] on link "Load" at bounding box center [385, 328] width 30 height 16
click at [380, 324] on link "Load" at bounding box center [385, 328] width 30 height 16
click at [391, 324] on link "Load" at bounding box center [385, 328] width 30 height 16
click at [385, 331] on link "Load" at bounding box center [385, 328] width 30 height 16
click at [374, 322] on link "Load" at bounding box center [385, 328] width 30 height 16
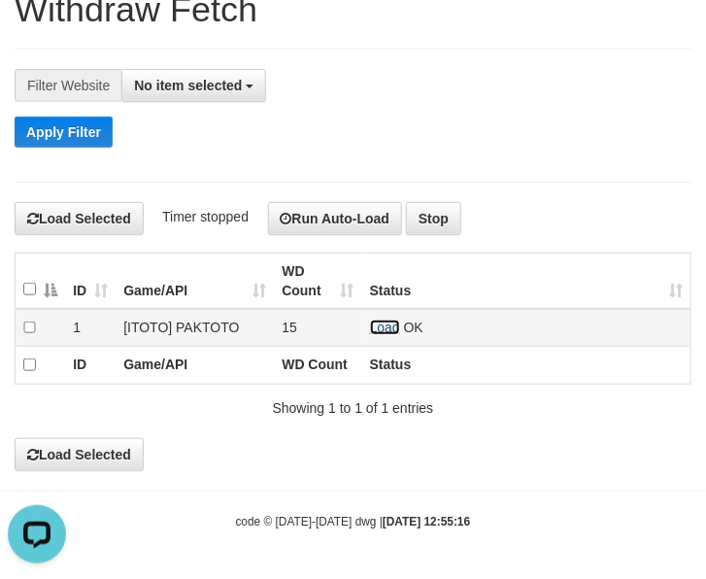
click at [398, 330] on link "Load" at bounding box center [385, 328] width 30 height 16
click at [392, 326] on link "Load" at bounding box center [385, 328] width 30 height 16
click at [385, 322] on link "Load" at bounding box center [385, 328] width 30 height 16
click at [381, 330] on link "Load" at bounding box center [385, 328] width 30 height 16
click at [377, 326] on link "Load" at bounding box center [385, 328] width 30 height 16
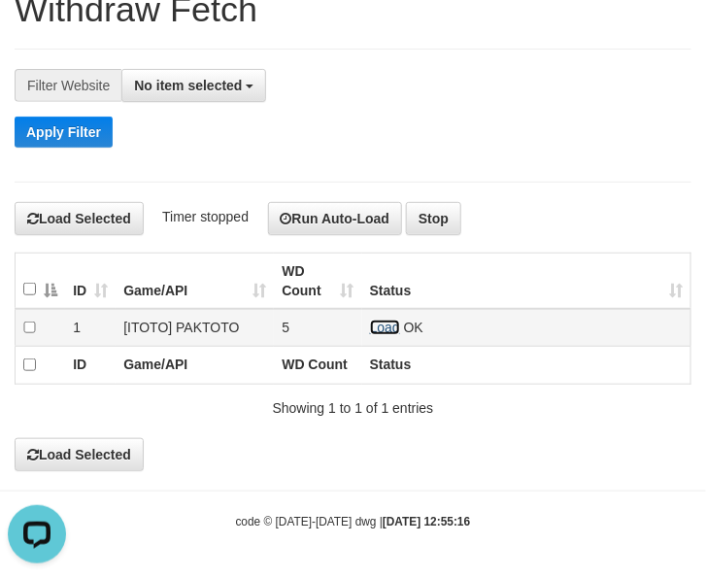
click at [384, 326] on link "Load" at bounding box center [385, 328] width 30 height 16
click at [376, 323] on link "Load" at bounding box center [385, 328] width 30 height 16
click at [382, 327] on link "Load" at bounding box center [385, 328] width 30 height 16
click at [372, 326] on link "Load" at bounding box center [385, 328] width 30 height 16
click at [374, 324] on link "Load" at bounding box center [385, 328] width 30 height 16
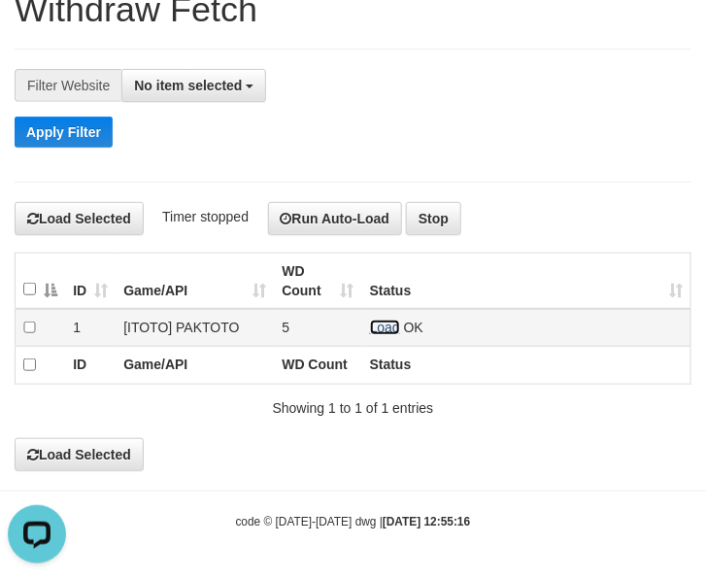
click at [377, 322] on link "Load" at bounding box center [385, 328] width 30 height 16
click at [390, 320] on link "Load" at bounding box center [385, 328] width 30 height 16
click at [377, 321] on link "Load" at bounding box center [385, 328] width 30 height 16
click at [385, 323] on link "Load" at bounding box center [385, 328] width 30 height 16
click at [394, 326] on link "Load" at bounding box center [385, 328] width 30 height 16
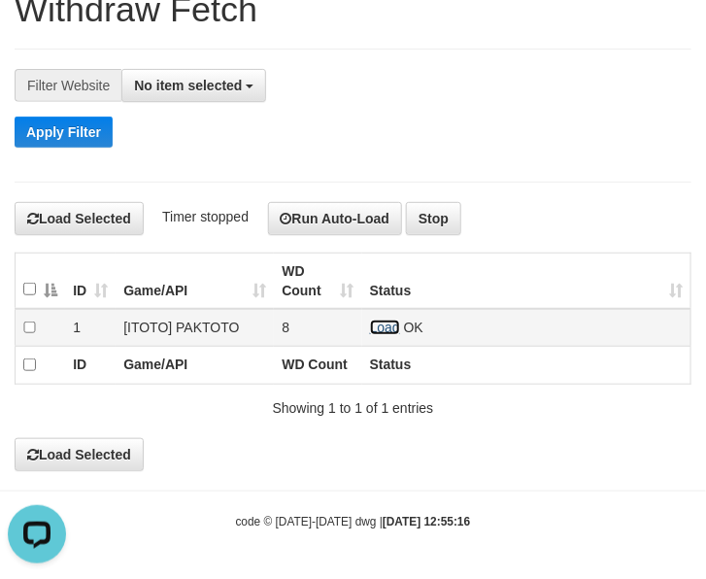
click at [374, 327] on link "Load" at bounding box center [385, 328] width 30 height 16
click at [379, 324] on link "Load" at bounding box center [385, 328] width 30 height 16
click at [396, 328] on link "Load" at bounding box center [385, 328] width 30 height 16
click at [382, 320] on link "Load" at bounding box center [385, 328] width 30 height 16
click at [375, 323] on link "Load" at bounding box center [385, 328] width 30 height 16
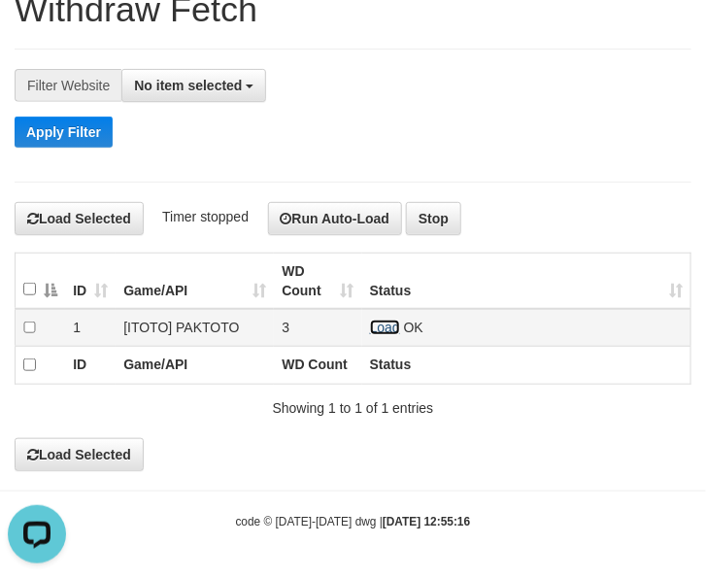
click at [376, 327] on link "Load" at bounding box center [385, 328] width 30 height 16
click at [387, 324] on link "Load" at bounding box center [385, 328] width 30 height 16
click at [376, 321] on link "Load" at bounding box center [385, 328] width 30 height 16
click at [394, 326] on link "Load" at bounding box center [385, 328] width 30 height 16
click at [386, 323] on link "Load" at bounding box center [385, 328] width 30 height 16
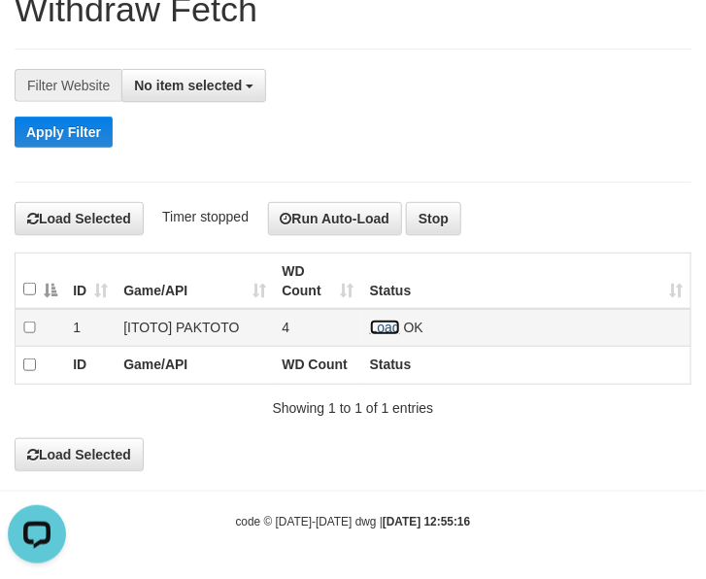
click at [384, 331] on link "Load" at bounding box center [385, 328] width 30 height 16
click at [381, 326] on link "Load" at bounding box center [385, 328] width 30 height 16
click at [382, 324] on link "Load" at bounding box center [385, 328] width 30 height 16
click at [375, 326] on link "Load" at bounding box center [385, 328] width 30 height 16
click at [385, 322] on link "Load" at bounding box center [385, 328] width 30 height 16
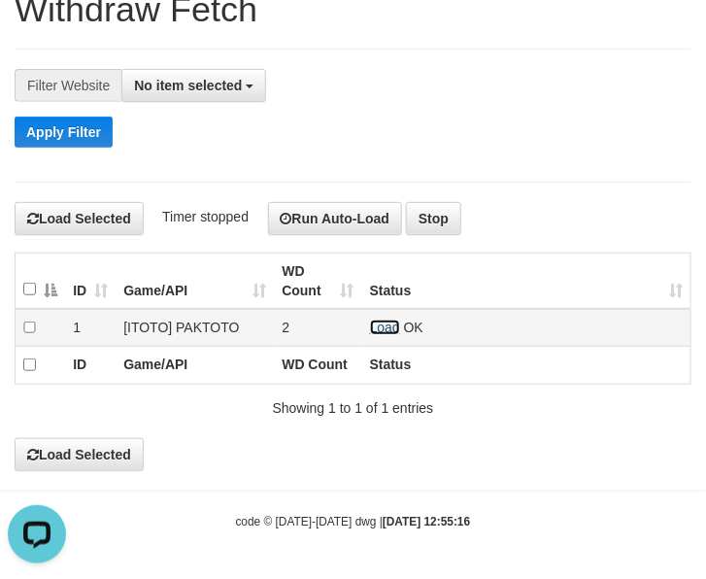
click at [375, 320] on link "Load" at bounding box center [385, 328] width 30 height 16
click at [376, 324] on link "Load" at bounding box center [385, 328] width 30 height 16
click at [387, 324] on link "Load" at bounding box center [385, 328] width 30 height 16
click at [381, 328] on link "Load" at bounding box center [385, 328] width 30 height 16
click at [376, 313] on td "Load OK" at bounding box center [526, 328] width 329 height 38
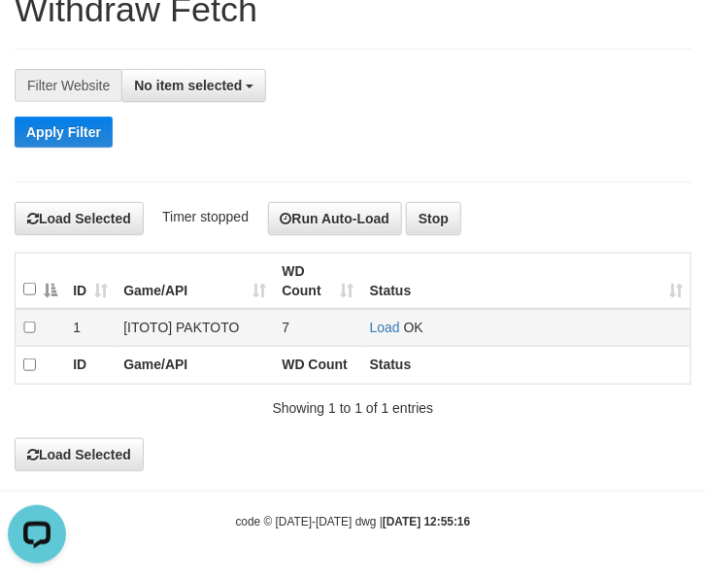
click at [394, 316] on td "Load OK" at bounding box center [526, 328] width 329 height 38
click at [390, 320] on link "Load" at bounding box center [385, 328] width 30 height 16
click at [374, 324] on link "Load" at bounding box center [385, 328] width 30 height 16
click at [375, 324] on link "Load" at bounding box center [385, 328] width 30 height 16
click at [374, 328] on link "Load" at bounding box center [385, 328] width 30 height 16
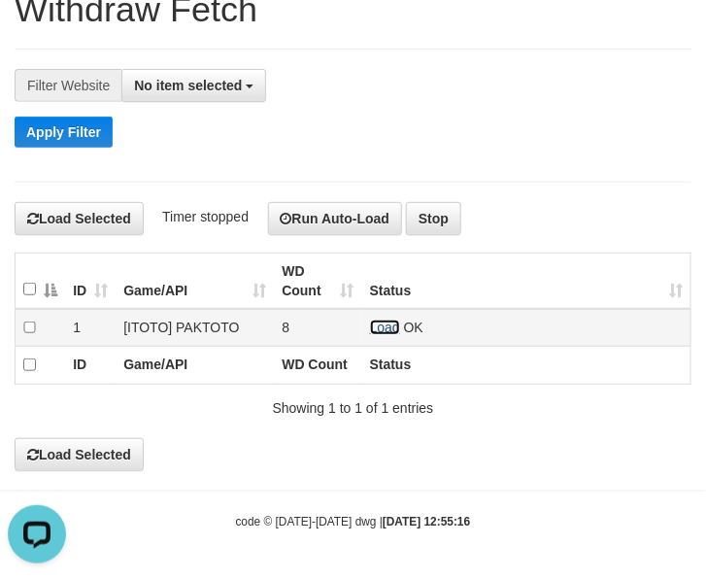
click at [384, 330] on link "Load" at bounding box center [385, 328] width 30 height 16
click at [380, 333] on td "Load OK" at bounding box center [526, 328] width 329 height 38
click at [379, 324] on link "Load" at bounding box center [385, 328] width 30 height 16
click at [377, 328] on link "Load" at bounding box center [385, 328] width 30 height 16
click at [392, 326] on link "Load" at bounding box center [385, 328] width 30 height 16
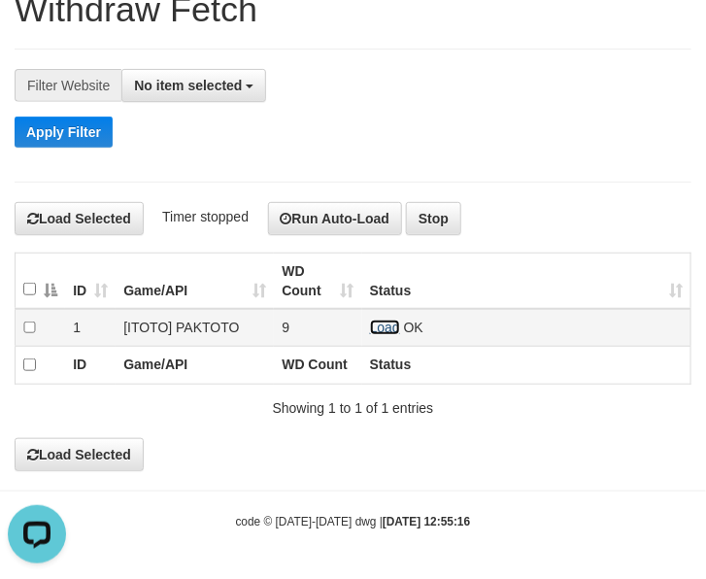
click at [382, 324] on link "Load" at bounding box center [385, 328] width 30 height 16
click at [391, 326] on link "Load" at bounding box center [385, 328] width 30 height 16
click at [381, 327] on link "Load" at bounding box center [385, 328] width 30 height 16
click at [391, 321] on link "Load" at bounding box center [385, 328] width 30 height 16
click at [371, 326] on link "Load" at bounding box center [385, 328] width 30 height 16
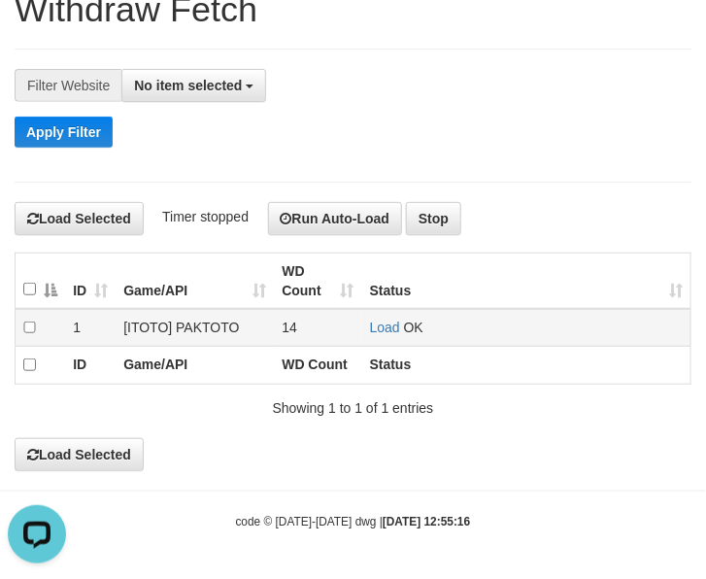
click at [367, 326] on td "Load OK" at bounding box center [526, 328] width 329 height 38
click at [372, 327] on link "Load" at bounding box center [385, 328] width 30 height 16
click at [385, 323] on link "Load" at bounding box center [385, 328] width 30 height 16
click at [398, 321] on link "Load" at bounding box center [385, 328] width 30 height 16
click at [395, 322] on link "Load" at bounding box center [385, 328] width 30 height 16
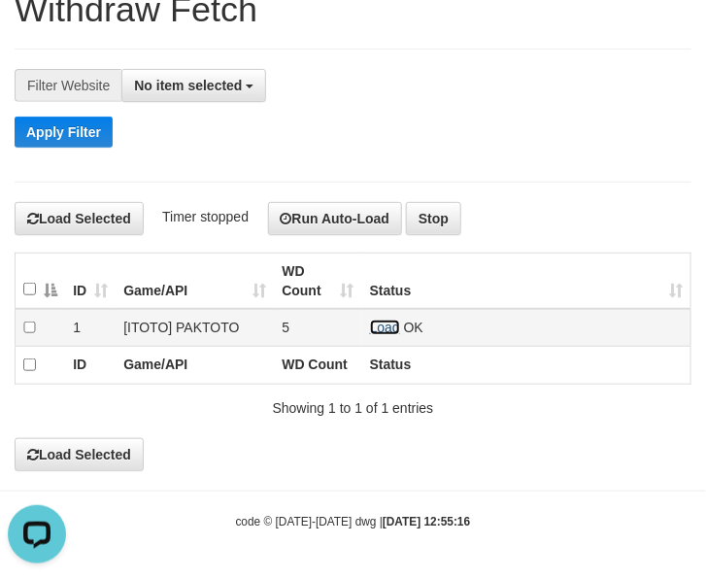
click at [374, 320] on link "Load" at bounding box center [385, 328] width 30 height 16
click at [392, 324] on link "Load" at bounding box center [385, 328] width 30 height 16
click at [369, 323] on td "Load OK" at bounding box center [526, 328] width 329 height 38
click at [372, 324] on link "Load" at bounding box center [385, 328] width 30 height 16
click at [377, 326] on link "Load" at bounding box center [385, 328] width 30 height 16
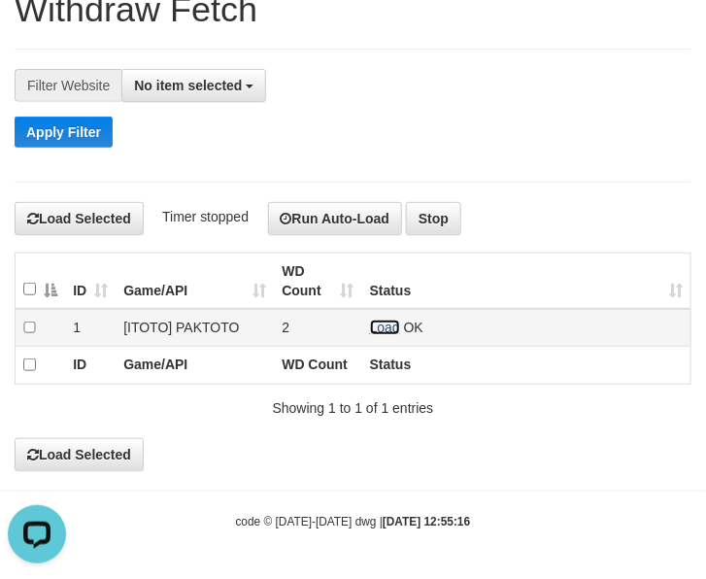
click at [371, 326] on link "Load" at bounding box center [385, 328] width 30 height 16
click at [375, 326] on link "Load" at bounding box center [385, 328] width 30 height 16
click at [392, 326] on link "Load" at bounding box center [385, 328] width 30 height 16
click at [382, 322] on link "Load" at bounding box center [385, 328] width 30 height 16
click at [391, 331] on link "Load" at bounding box center [385, 328] width 30 height 16
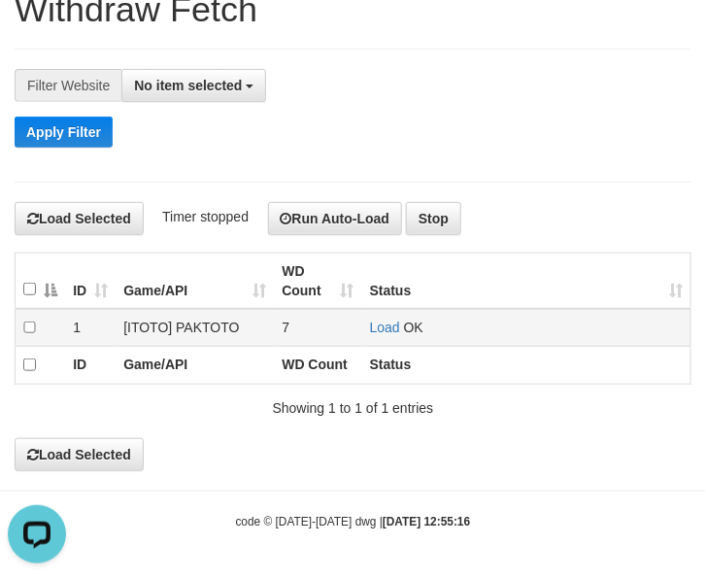
click at [369, 326] on td "Load OK" at bounding box center [526, 328] width 329 height 38
click at [374, 326] on link "Load" at bounding box center [385, 328] width 30 height 16
click at [381, 322] on link "Load" at bounding box center [385, 328] width 30 height 16
click at [382, 326] on link "Load" at bounding box center [385, 328] width 30 height 16
click at [371, 322] on link "Load" at bounding box center [385, 328] width 30 height 16
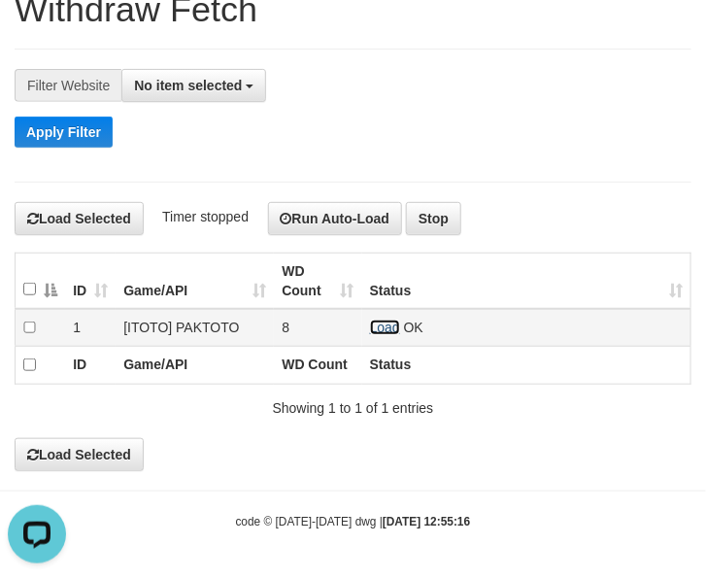
click at [387, 324] on link "Load" at bounding box center [385, 328] width 30 height 16
click at [390, 324] on link "Load" at bounding box center [385, 328] width 30 height 16
click at [382, 320] on link "Load" at bounding box center [385, 328] width 30 height 16
click at [394, 328] on link "Load" at bounding box center [385, 328] width 30 height 16
click at [387, 328] on link "Load" at bounding box center [385, 328] width 30 height 16
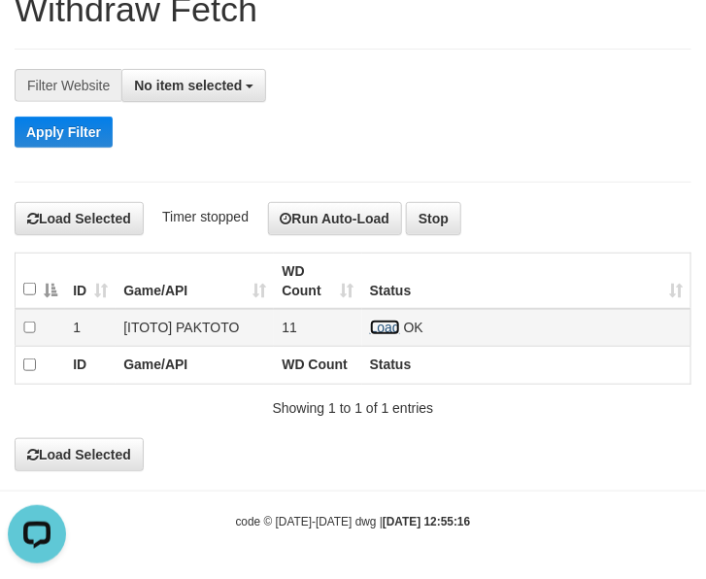
click at [381, 324] on link "Load" at bounding box center [385, 328] width 30 height 16
click at [390, 326] on link "Load" at bounding box center [385, 328] width 30 height 16
click at [384, 320] on link "Load" at bounding box center [385, 328] width 30 height 16
click at [376, 317] on td "Load OK" at bounding box center [526, 328] width 329 height 38
click at [390, 331] on link "Load" at bounding box center [385, 328] width 30 height 16
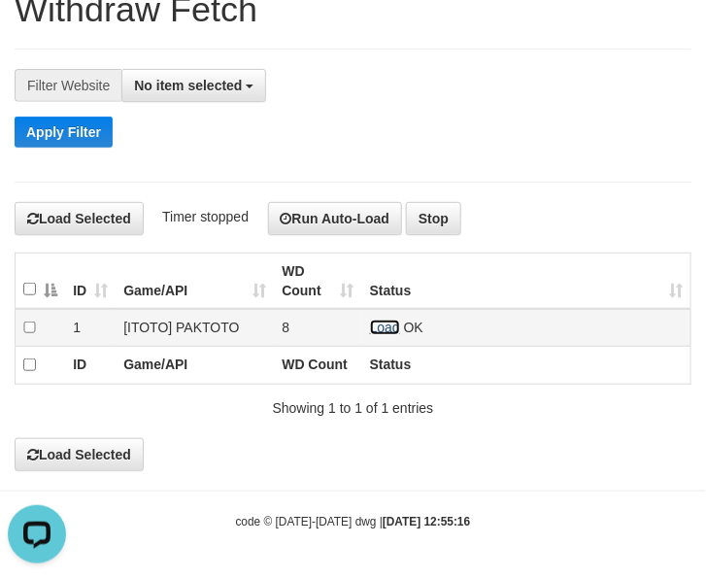
click at [371, 323] on link "Load" at bounding box center [385, 328] width 30 height 16
click at [370, 320] on link "Load" at bounding box center [385, 328] width 30 height 16
click at [384, 328] on link "Load" at bounding box center [385, 328] width 30 height 16
click at [371, 321] on link "Load" at bounding box center [385, 328] width 30 height 16
click at [375, 330] on link "Load" at bounding box center [385, 328] width 30 height 16
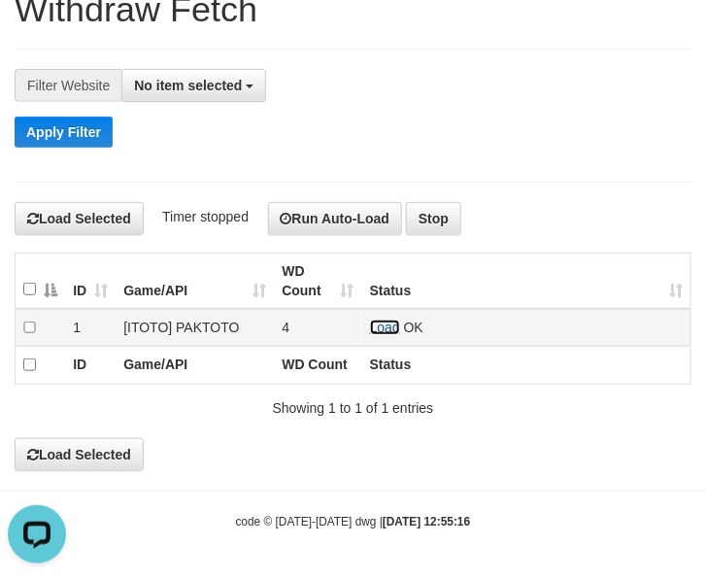
click at [394, 322] on link "Load" at bounding box center [385, 328] width 30 height 16
click at [391, 327] on link "Load" at bounding box center [385, 328] width 30 height 16
click at [394, 324] on link "Load" at bounding box center [385, 328] width 30 height 16
click at [392, 322] on link "Load" at bounding box center [385, 328] width 30 height 16
click at [377, 321] on link "Load" at bounding box center [385, 328] width 30 height 16
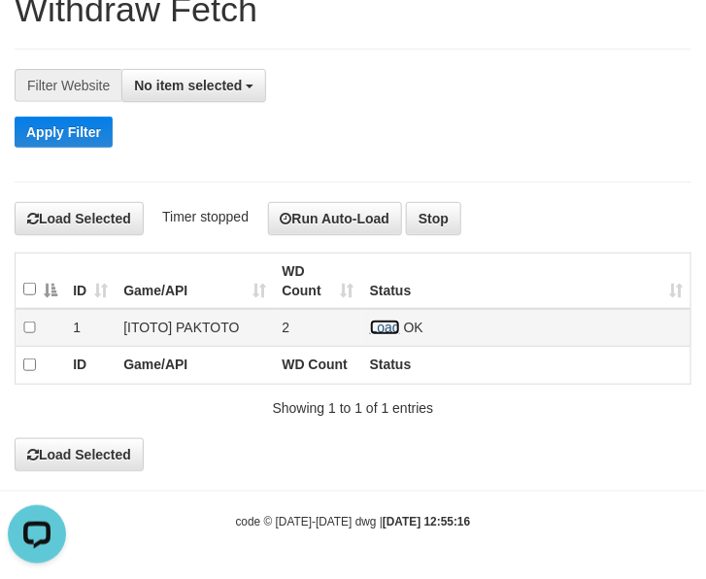
click at [375, 326] on link "Load" at bounding box center [385, 328] width 30 height 16
click at [391, 332] on td "Load OK" at bounding box center [526, 328] width 329 height 38
click at [372, 317] on td "Load OK" at bounding box center [526, 328] width 329 height 38
click at [376, 327] on link "Load" at bounding box center [385, 328] width 30 height 16
click at [372, 327] on link "Load" at bounding box center [385, 328] width 30 height 16
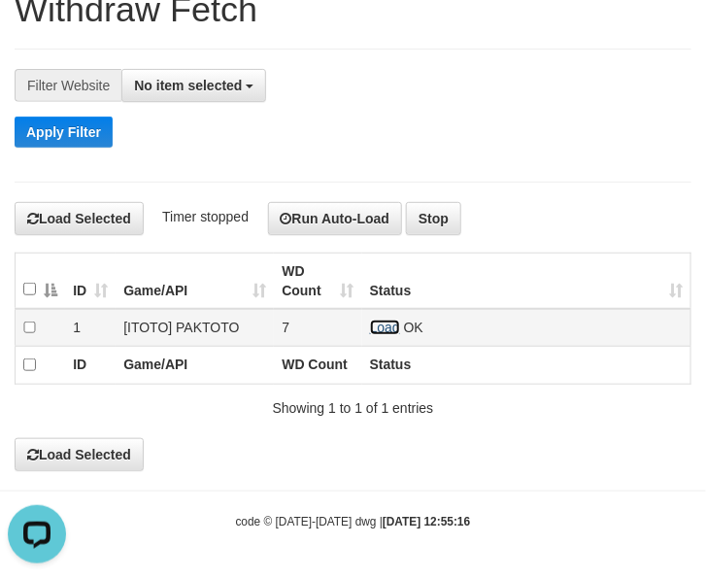
click at [375, 323] on link "Load" at bounding box center [385, 328] width 30 height 16
click at [390, 330] on link "Load" at bounding box center [385, 328] width 30 height 16
click at [376, 317] on td "Load OK" at bounding box center [526, 328] width 329 height 38
click at [394, 327] on link "Load" at bounding box center [385, 328] width 30 height 16
click at [390, 330] on link "Load" at bounding box center [385, 328] width 30 height 16
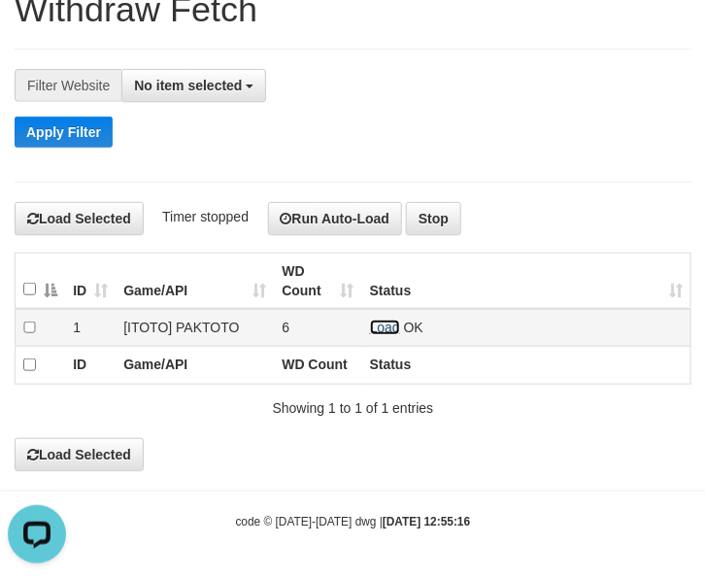
click at [396, 328] on link "Load" at bounding box center [385, 328] width 30 height 16
click at [386, 331] on link "Load" at bounding box center [385, 328] width 30 height 16
click at [374, 316] on td "Load OK" at bounding box center [526, 328] width 329 height 38
click at [380, 324] on link "Load" at bounding box center [385, 328] width 30 height 16
click at [375, 327] on link "Load" at bounding box center [385, 328] width 30 height 16
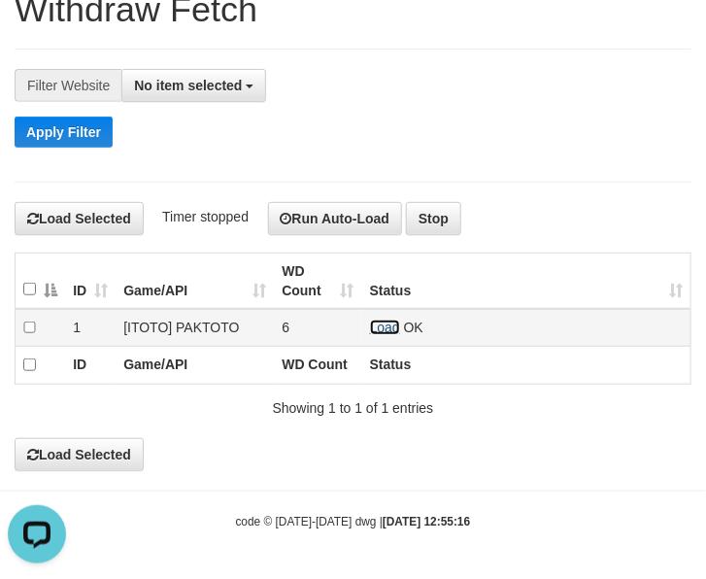
click at [386, 320] on link "Load" at bounding box center [385, 328] width 30 height 16
click at [380, 324] on link "Load" at bounding box center [385, 328] width 30 height 16
click at [376, 320] on link "Load" at bounding box center [385, 328] width 30 height 16
click at [385, 324] on link "Load" at bounding box center [385, 328] width 30 height 16
click at [377, 324] on link "Load" at bounding box center [385, 328] width 30 height 16
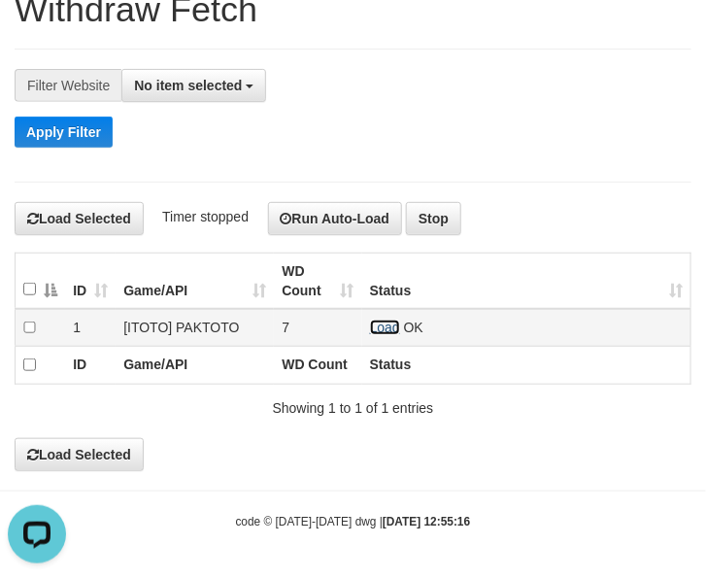
click at [377, 323] on link "Load" at bounding box center [385, 328] width 30 height 16
click at [384, 321] on link "Load" at bounding box center [385, 328] width 30 height 16
click at [377, 321] on link "Load" at bounding box center [385, 328] width 30 height 16
click at [391, 322] on link "Load" at bounding box center [385, 328] width 30 height 16
click at [394, 328] on link "Load" at bounding box center [385, 328] width 30 height 16
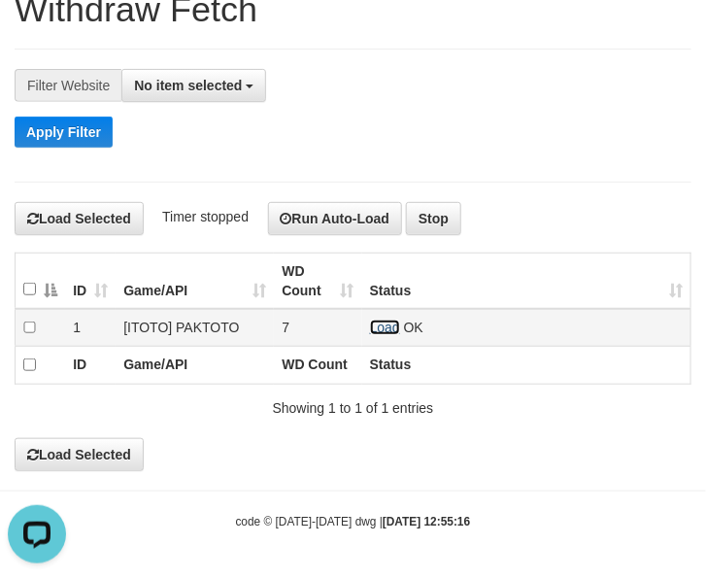
click at [372, 328] on link "Load" at bounding box center [385, 328] width 30 height 16
click at [385, 330] on link "Load" at bounding box center [385, 328] width 30 height 16
click at [395, 327] on link "Load" at bounding box center [385, 328] width 30 height 16
click at [380, 317] on td "Load OK" at bounding box center [526, 328] width 329 height 38
click at [240, 41] on div "**********" at bounding box center [353, 221] width 706 height 500
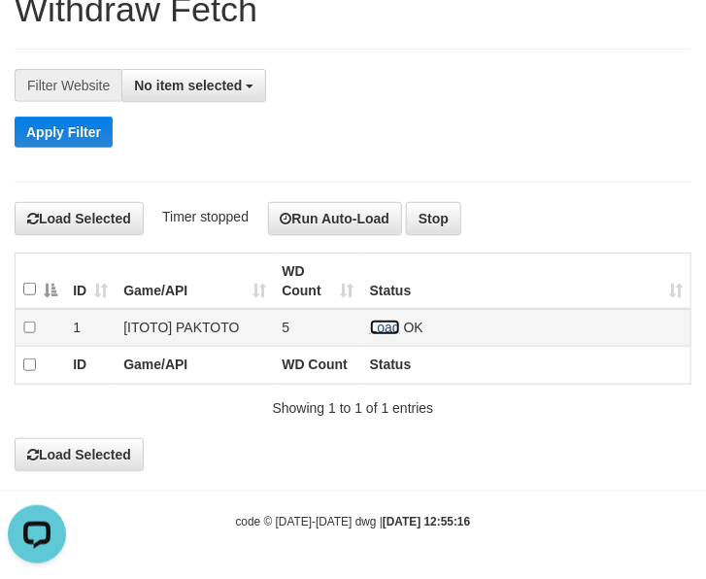
click at [396, 322] on link "Load" at bounding box center [385, 328] width 30 height 16
click at [384, 326] on link "Load" at bounding box center [385, 328] width 30 height 16
click at [396, 326] on link "Load" at bounding box center [385, 328] width 30 height 16
click at [394, 323] on link "Load" at bounding box center [385, 328] width 30 height 16
click at [379, 322] on link "Load" at bounding box center [385, 328] width 30 height 16
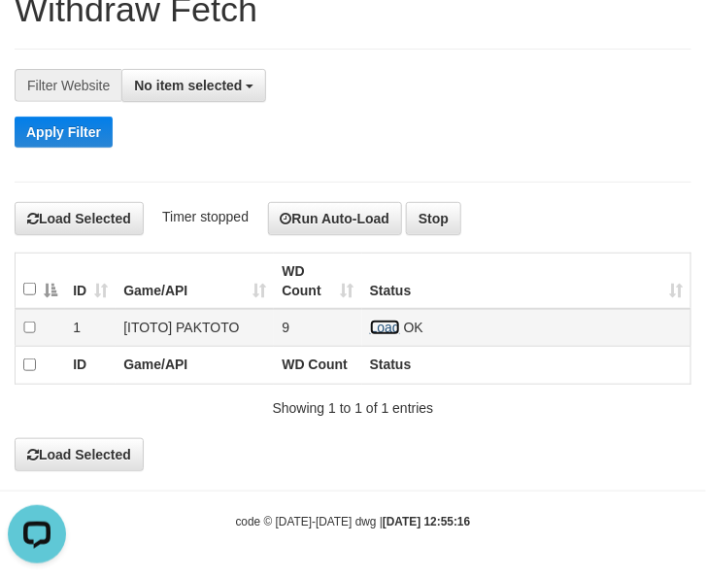
click at [392, 330] on link "Load" at bounding box center [385, 328] width 30 height 16
click at [376, 320] on link "Load" at bounding box center [385, 328] width 30 height 16
